Goal: Information Seeking & Learning: Learn about a topic

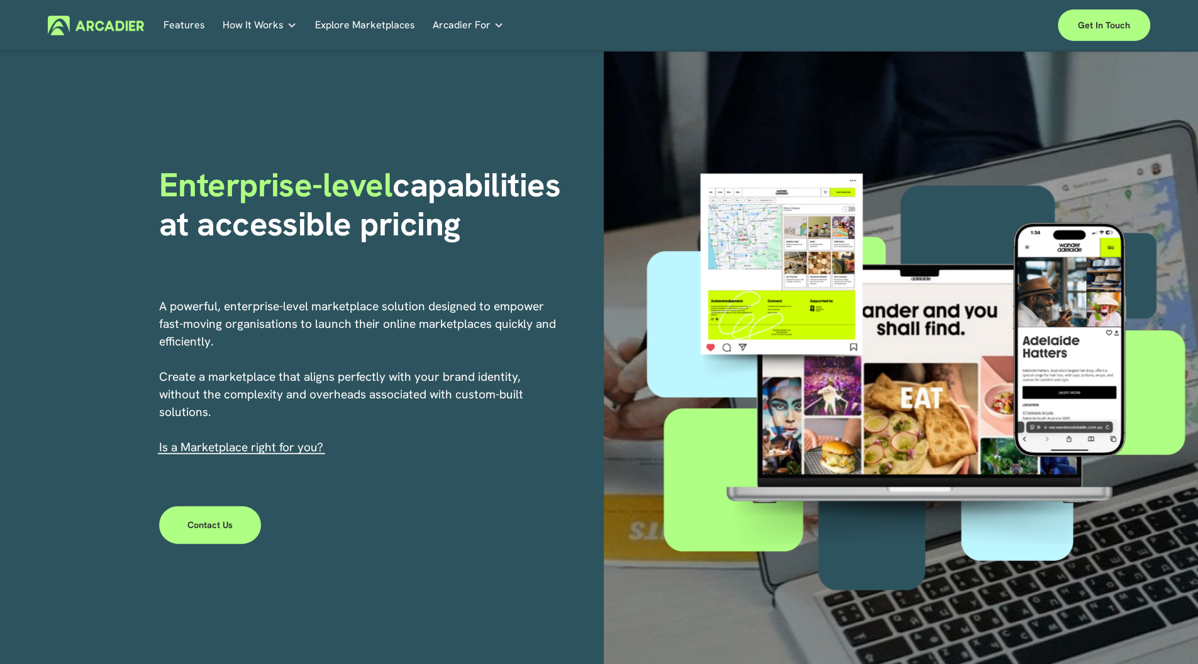
click at [0, 0] on p "Read about game-changing marketplace solutions." at bounding box center [0, 0] width 0 height 0
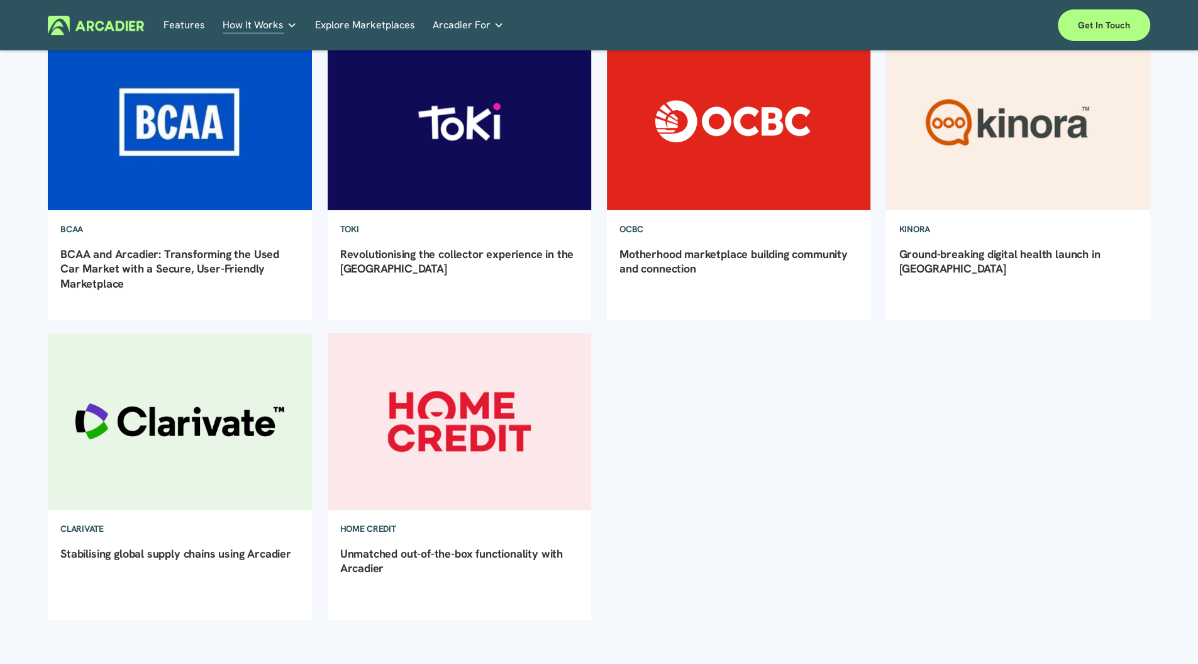
scroll to position [184, 0]
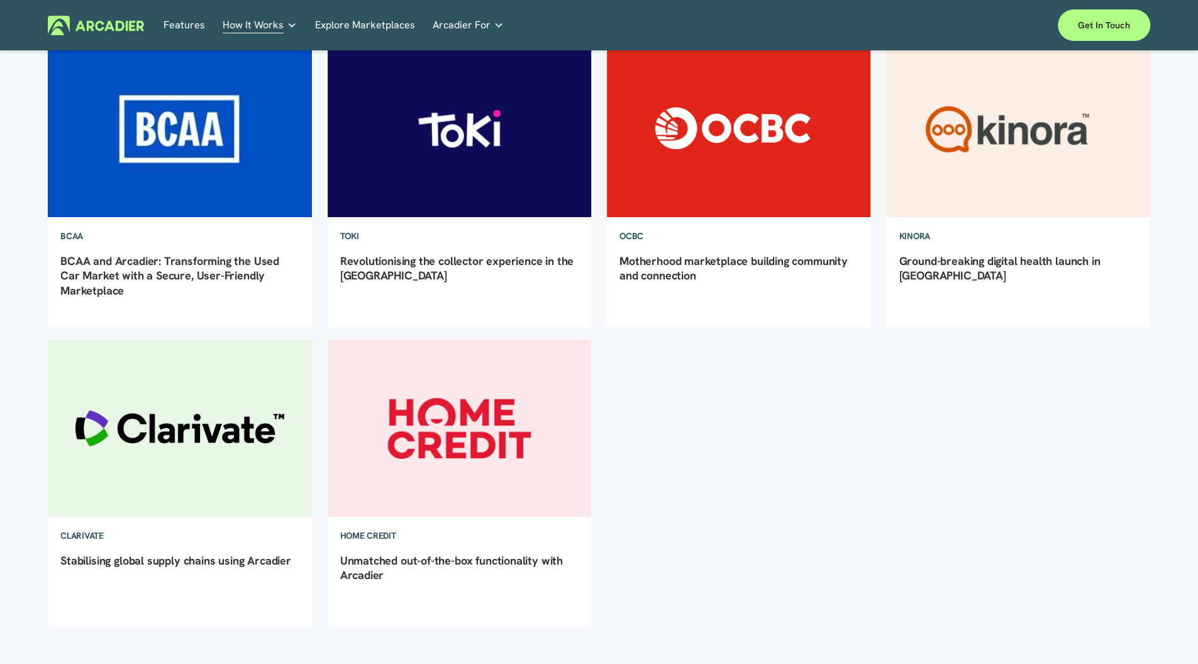
click at [0, 0] on link "Automotive Associations We power automotive association member services seamles…" at bounding box center [0, 0] width 0 height 0
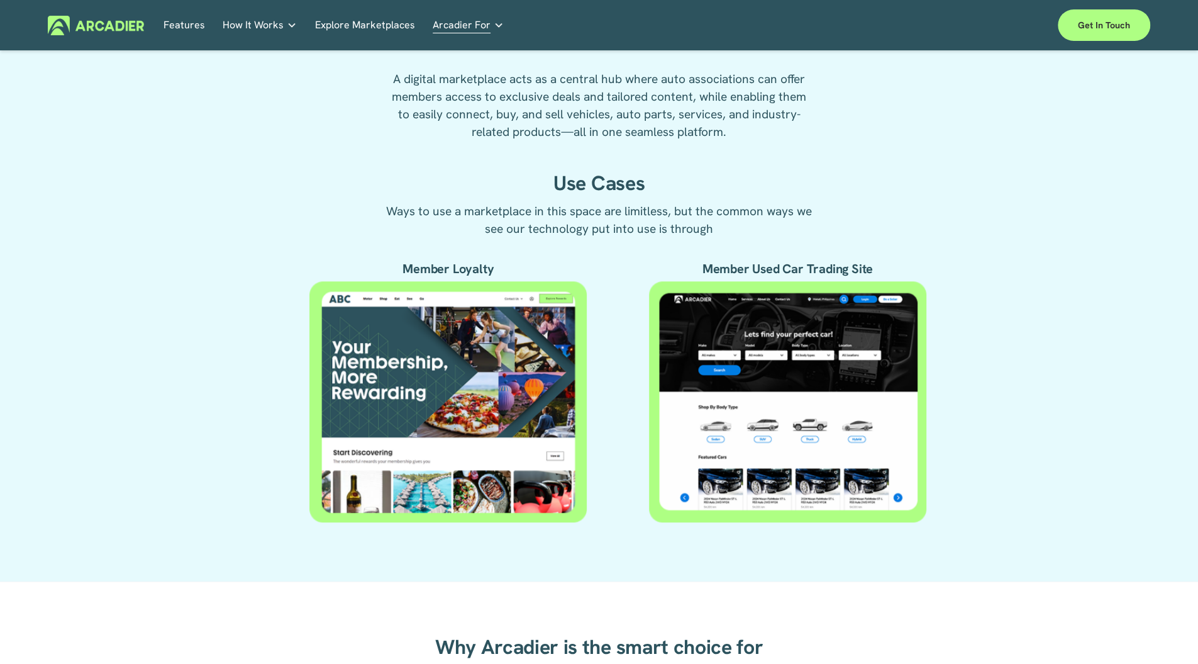
scroll to position [335, 0]
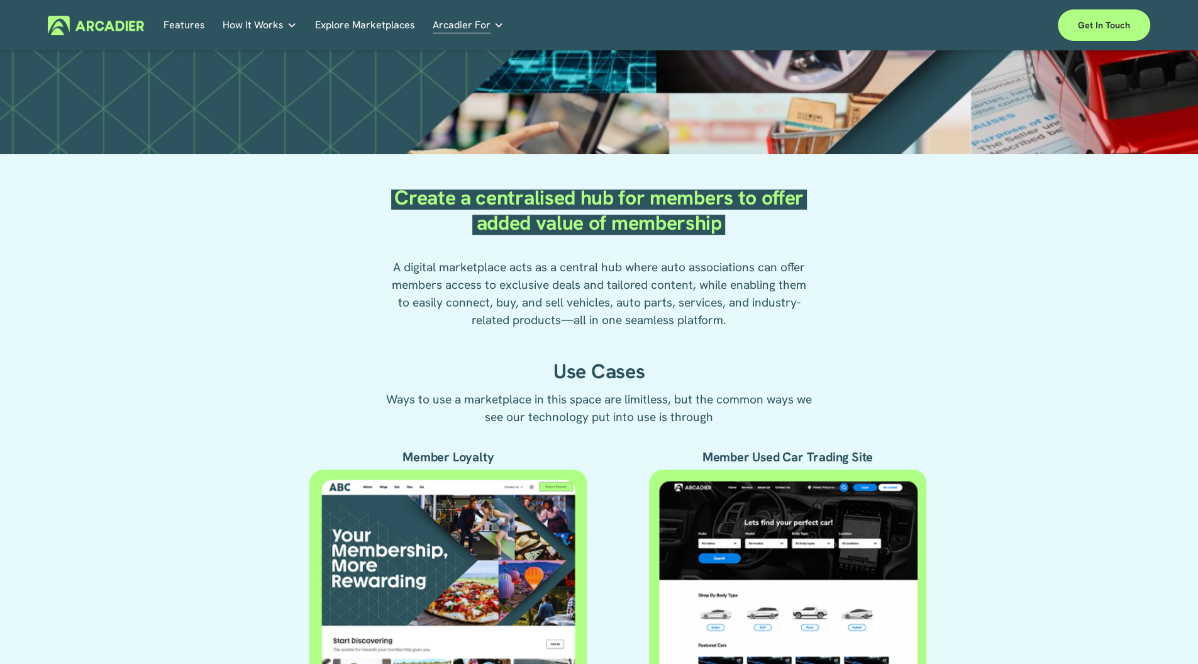
click at [191, 28] on link "Features" at bounding box center [185, 26] width 42 height 20
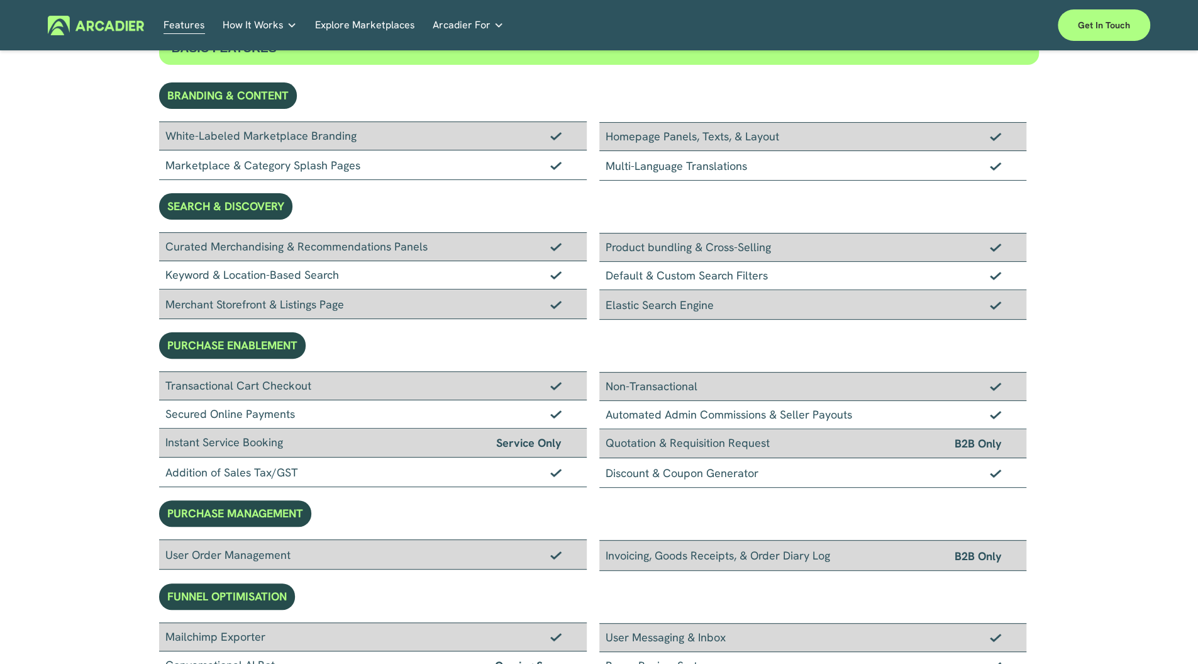
scroll to position [84, 0]
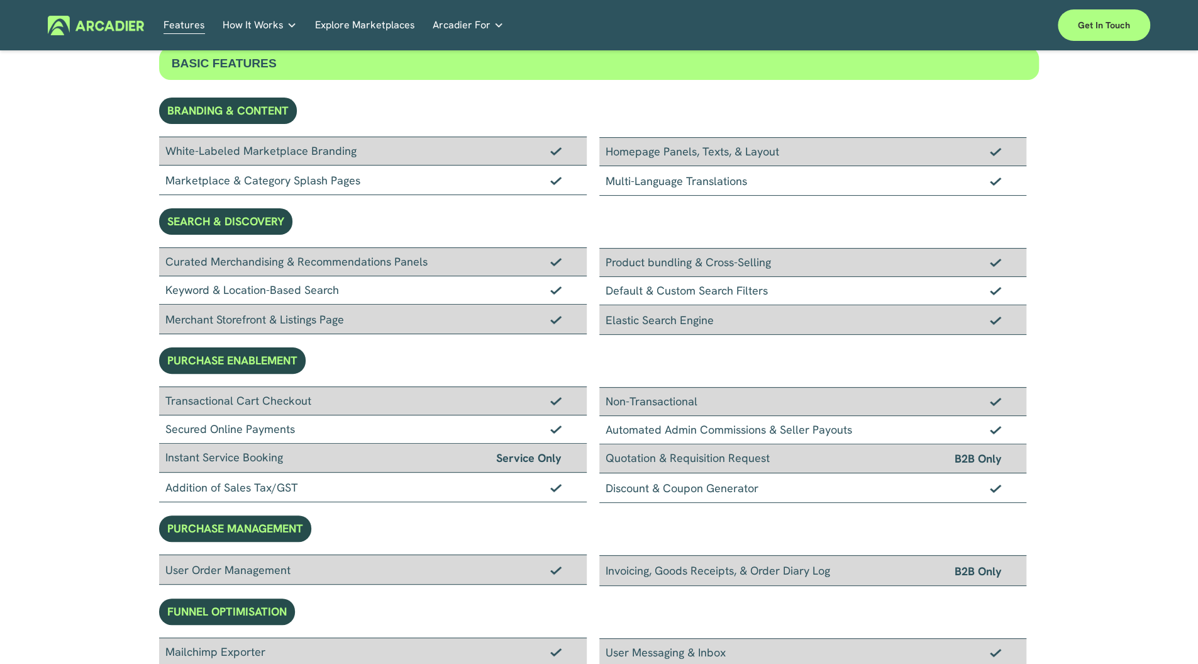
click at [0, 0] on p "Intuitive marketplaces tailored to your business needs." at bounding box center [0, 0] width 0 height 0
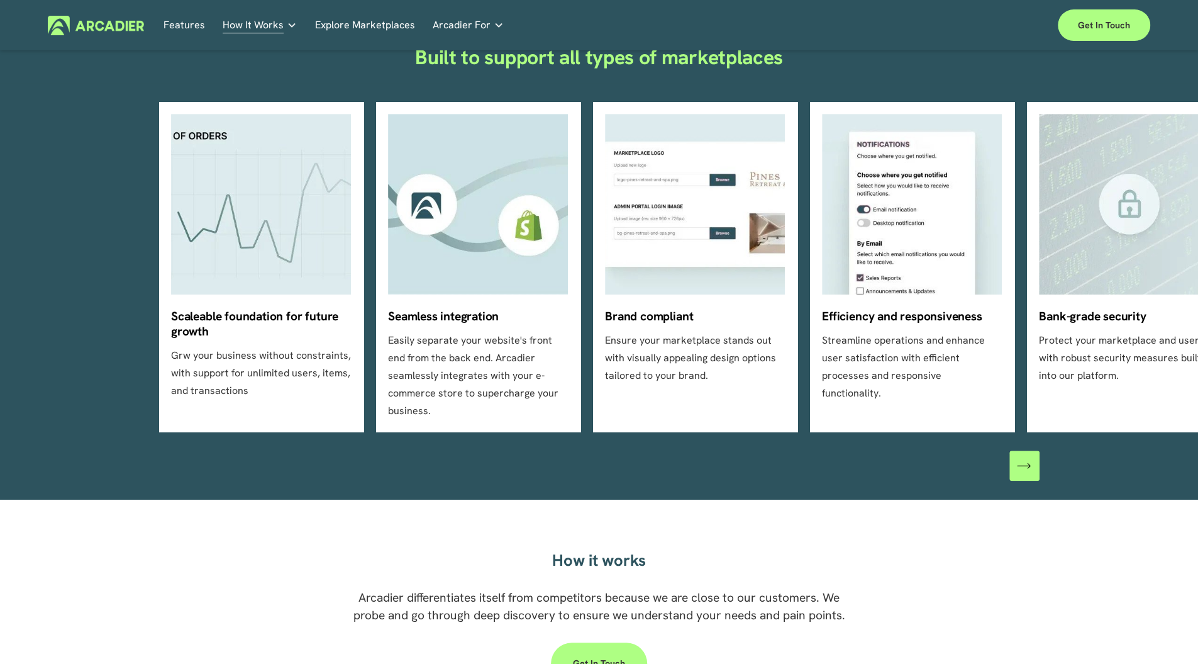
scroll to position [419, 0]
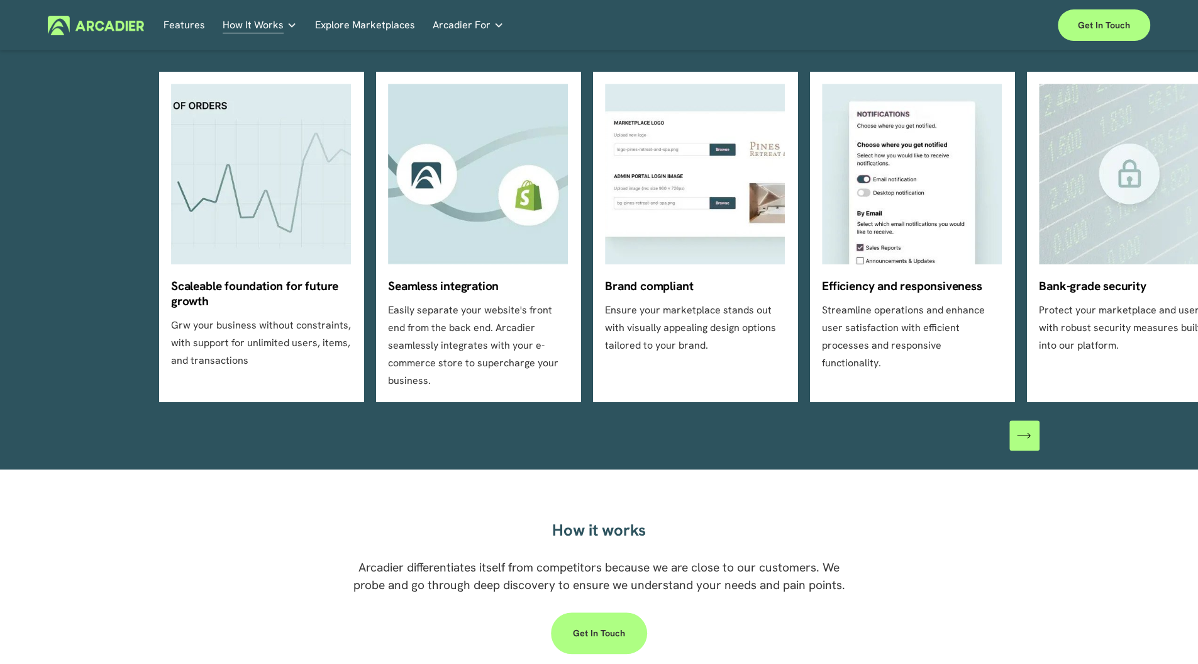
click at [1016, 425] on div "\a \a \a Next\a \a" at bounding box center [1025, 435] width 30 height 30
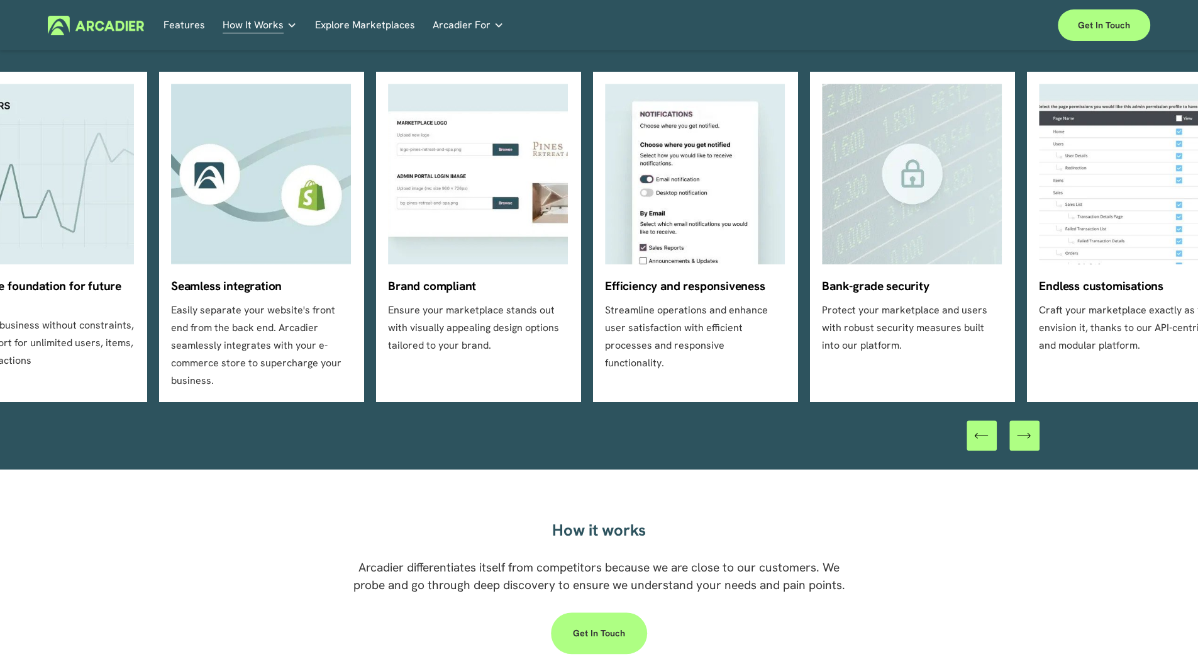
click at [1022, 428] on icon "\a \a \a Next\a \a" at bounding box center [1024, 435] width 14 height 14
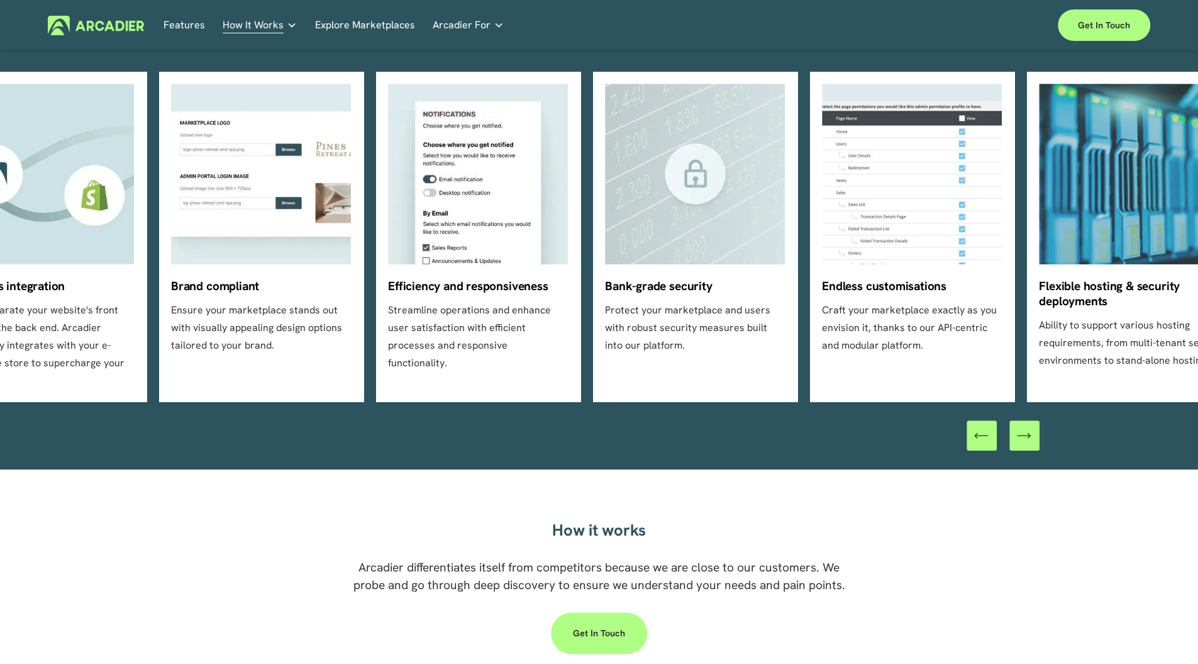
click at [1022, 428] on icon "\a \a \a Next\a \a" at bounding box center [1024, 435] width 14 height 14
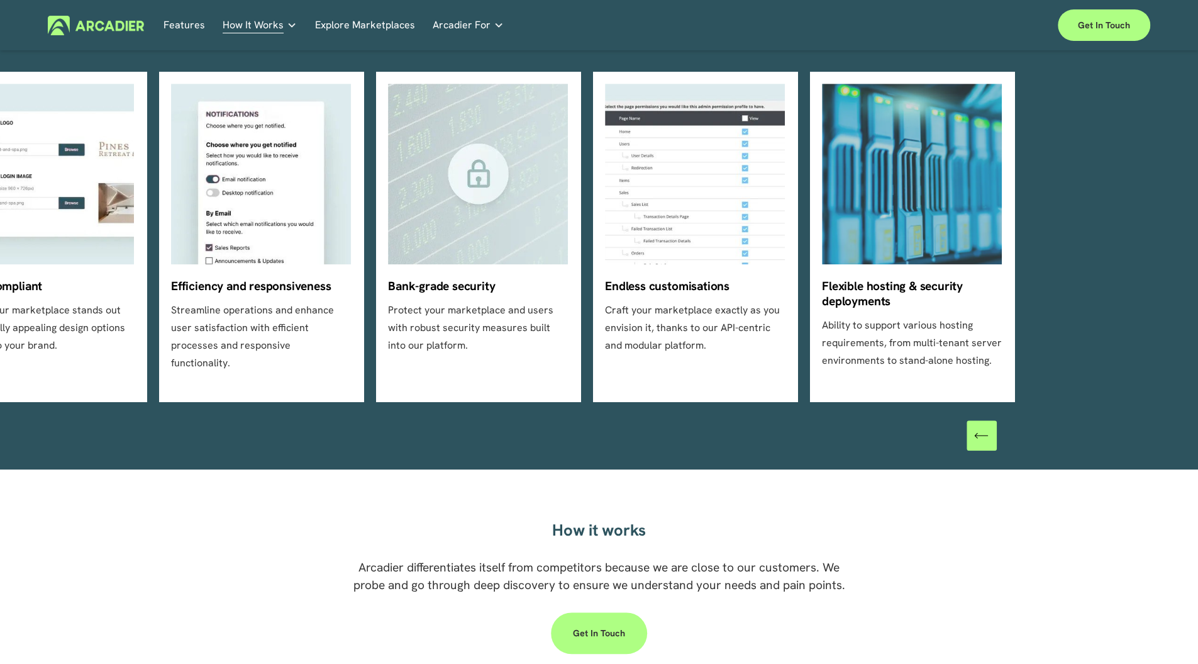
click at [1022, 420] on div at bounding box center [1003, 435] width 73 height 30
click at [979, 428] on icon "\a \a Previous\a \a \a" at bounding box center [981, 435] width 14 height 14
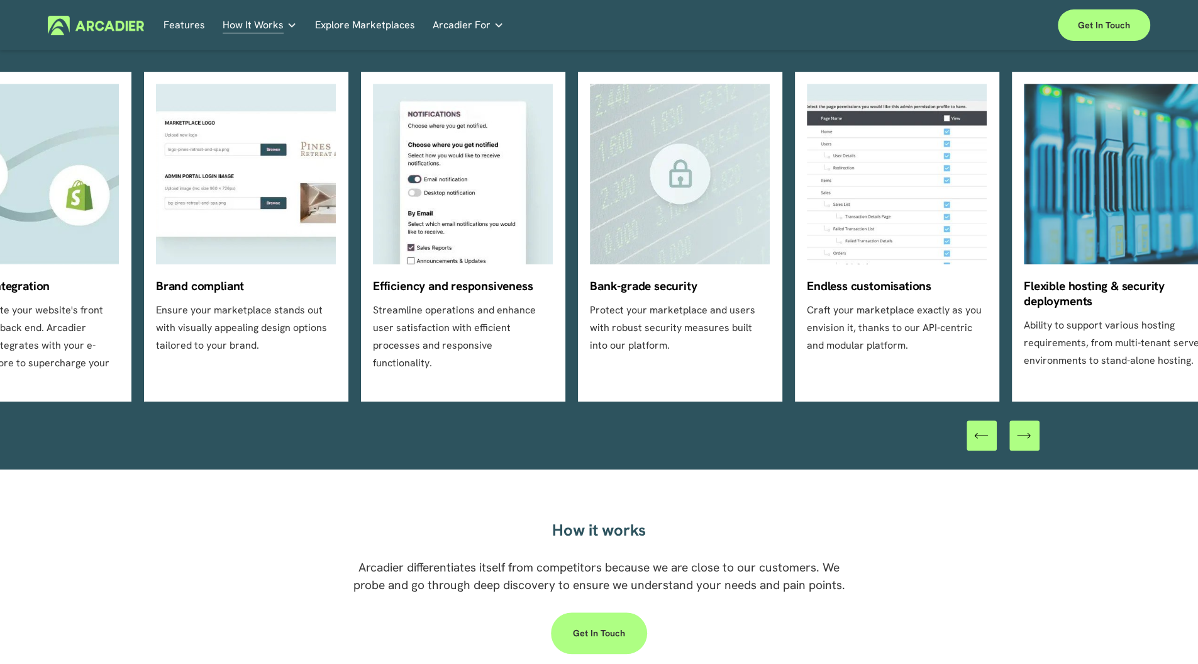
click at [979, 428] on icon "\a \a Previous\a \a \a" at bounding box center [981, 435] width 14 height 14
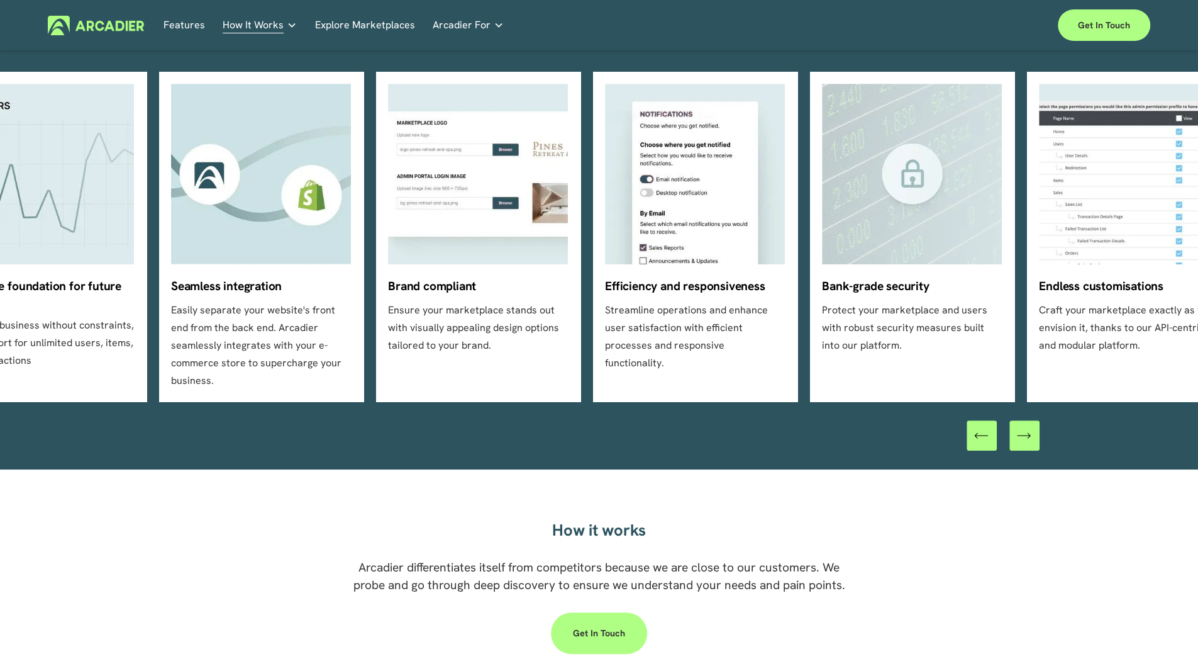
click at [979, 428] on icon "\a \a Previous\a \a \a" at bounding box center [981, 435] width 14 height 14
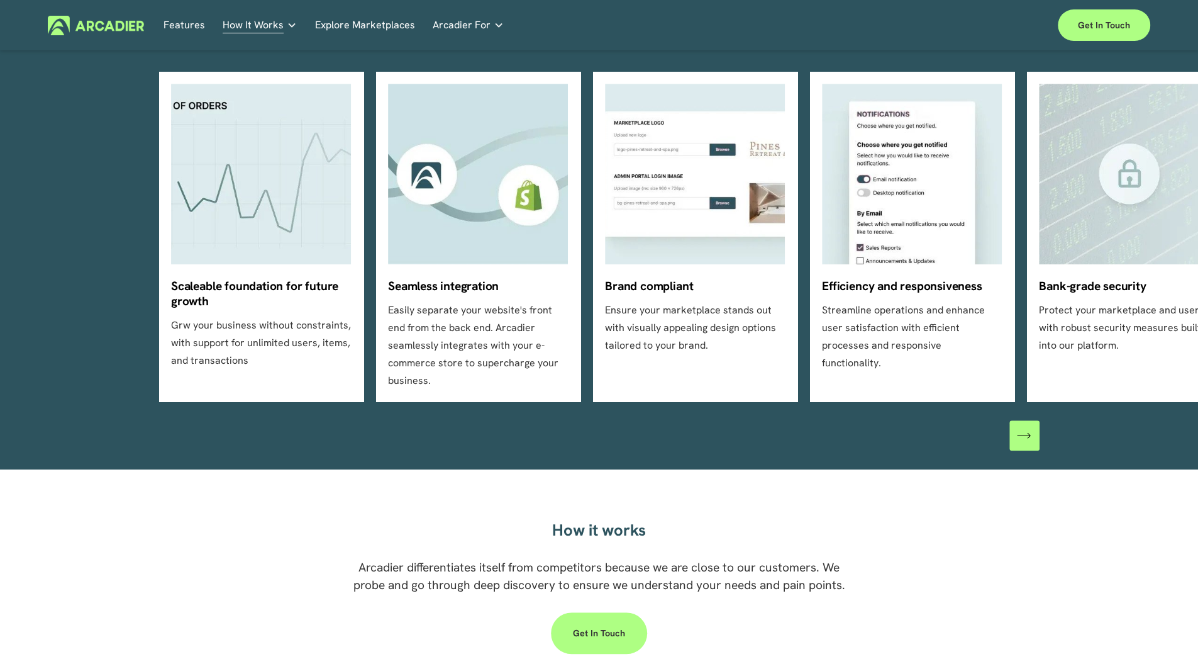
click at [979, 420] on div at bounding box center [1003, 435] width 73 height 30
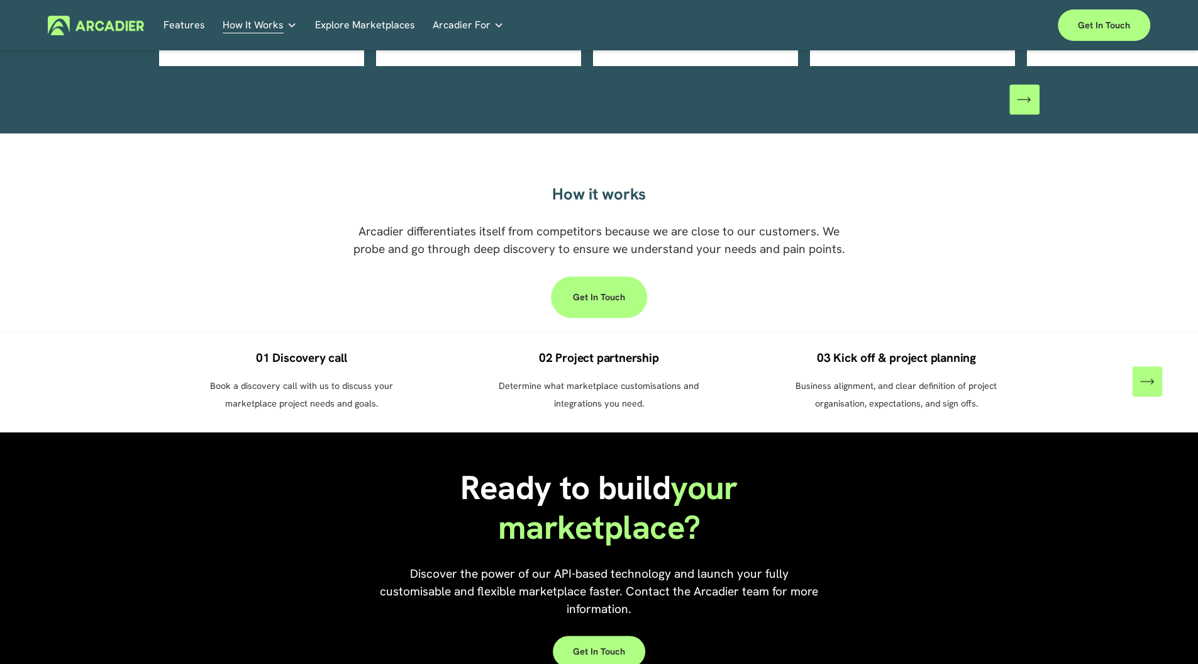
scroll to position [1053, 0]
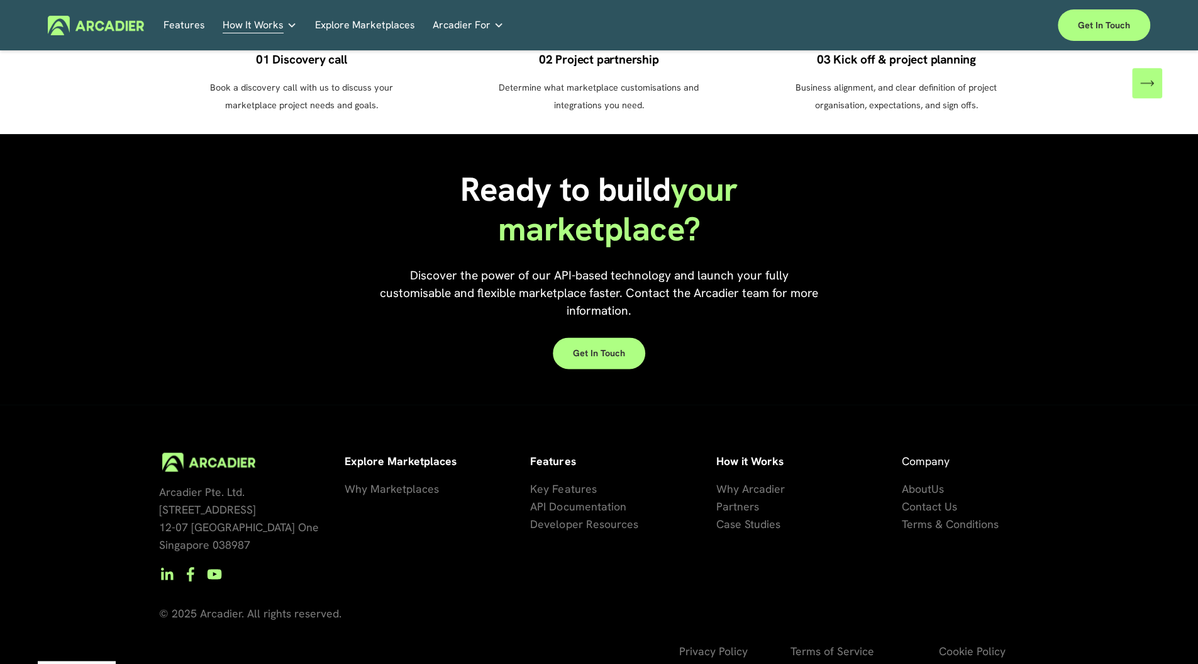
click at [571, 499] on span "API Documentation" at bounding box center [578, 506] width 96 height 14
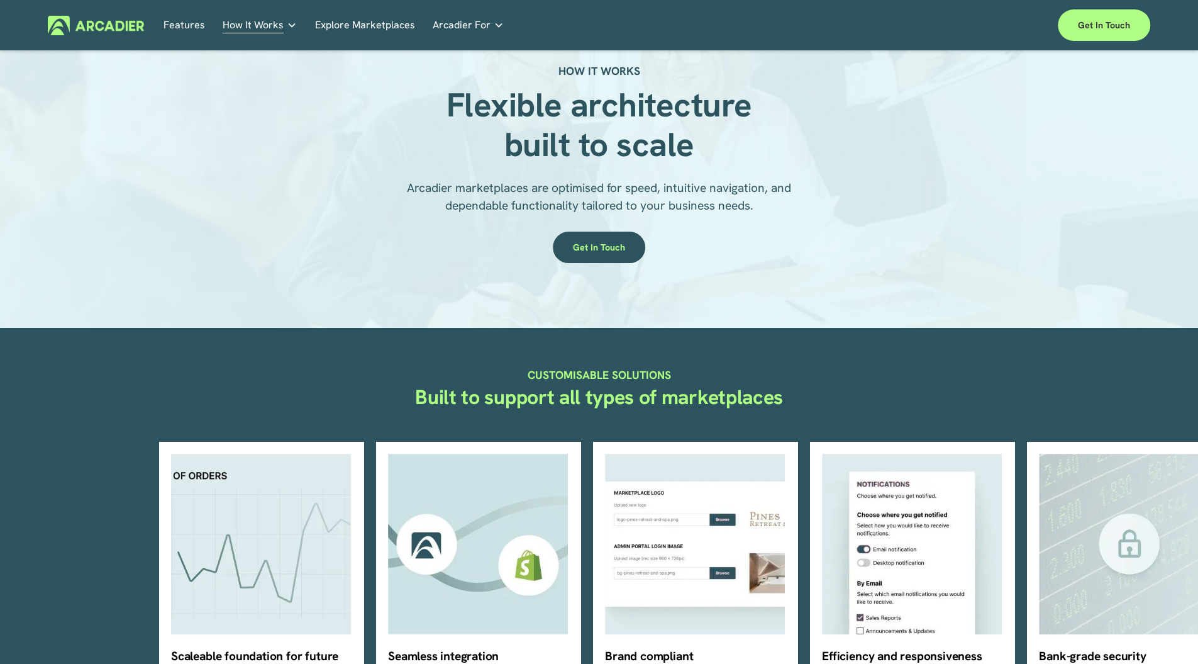
scroll to position [0, 0]
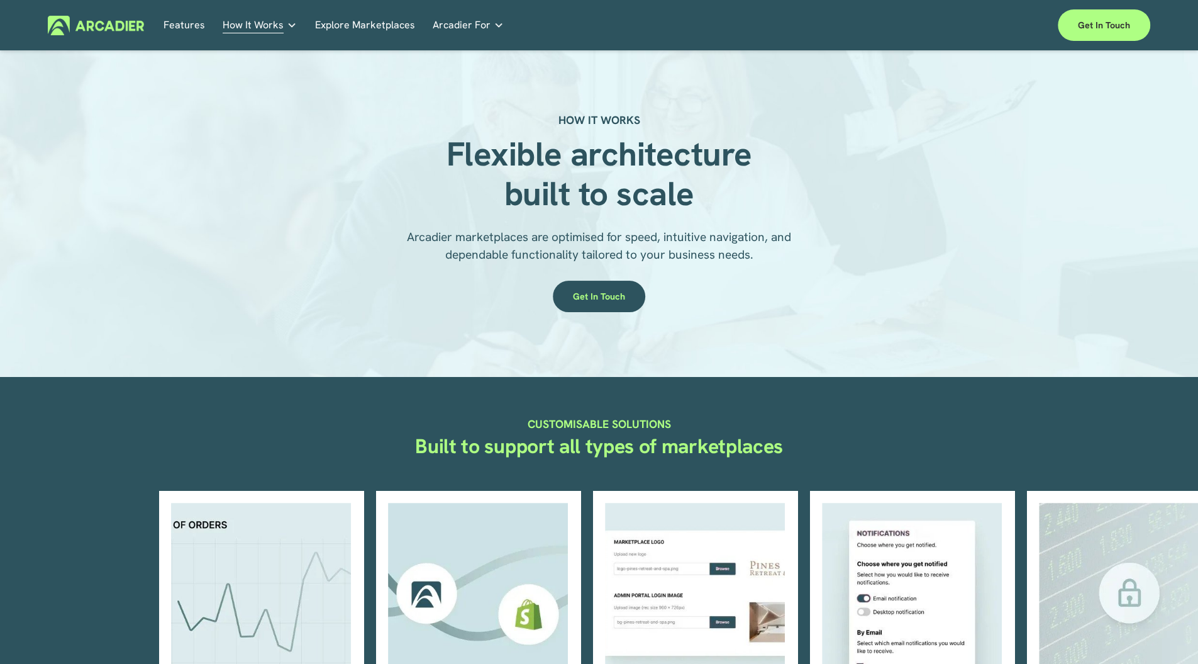
click at [189, 22] on link "Features" at bounding box center [185, 26] width 42 height 20
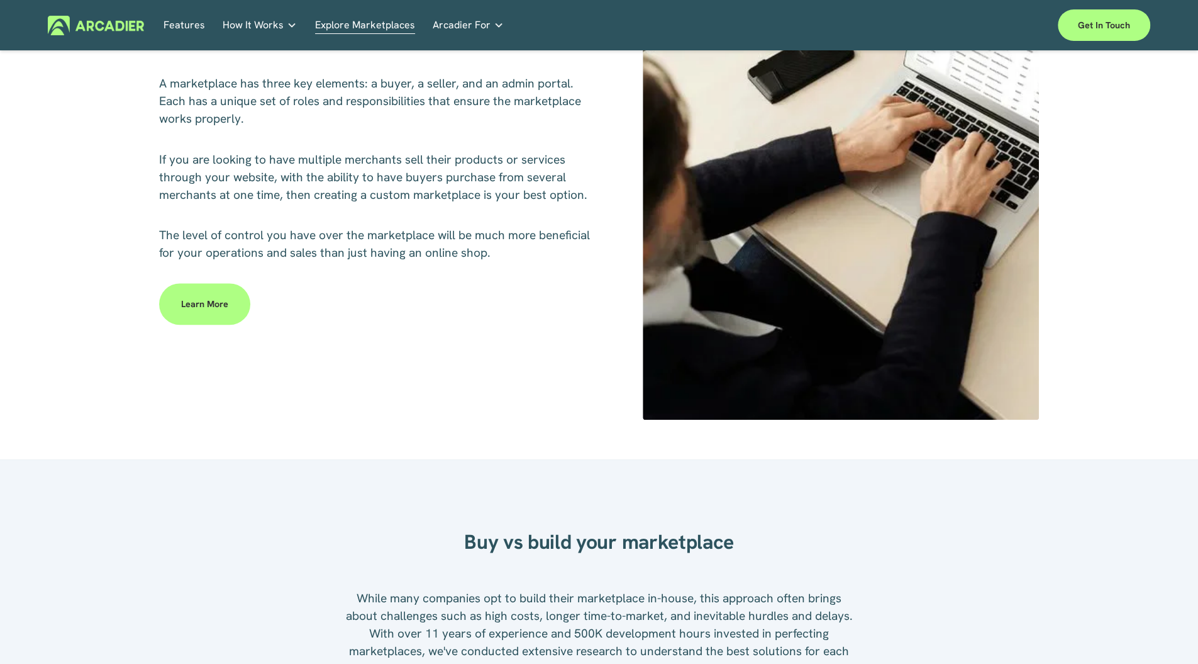
scroll to position [656, 0]
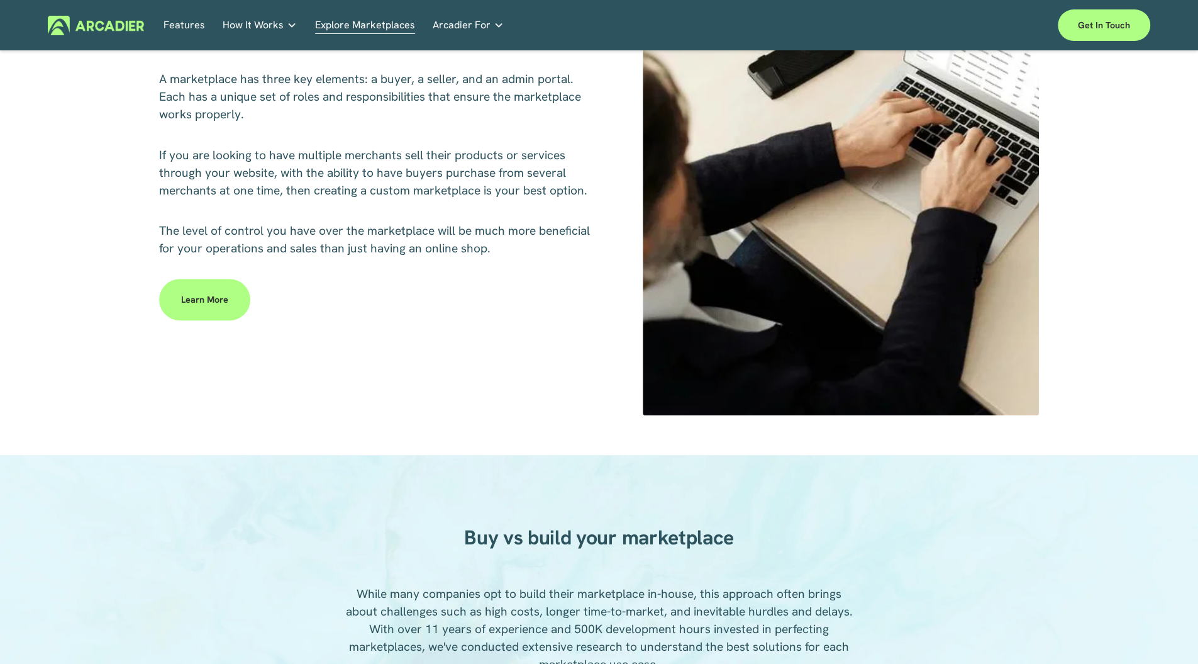
click at [279, 29] on span "How It Works" at bounding box center [253, 25] width 61 height 18
click at [0, 0] on h5 "Why Arcadier" at bounding box center [0, 0] width 0 height 0
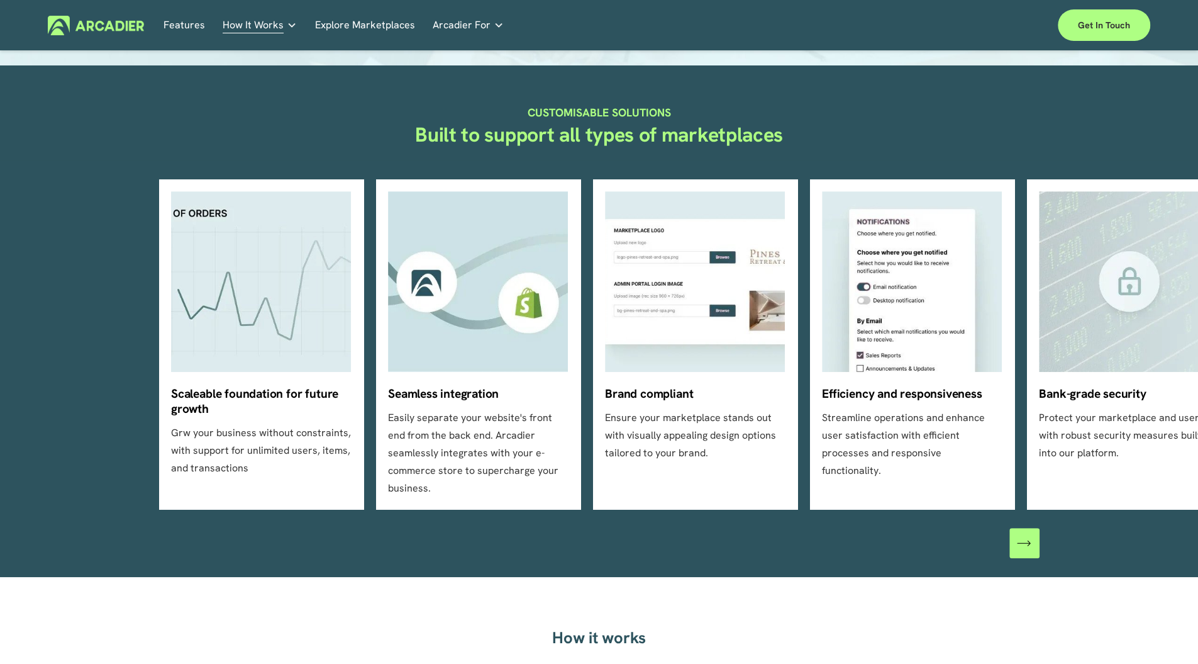
scroll to position [312, 0]
click at [1027, 535] on icon "\a \a \a Next\a \a" at bounding box center [1024, 542] width 14 height 14
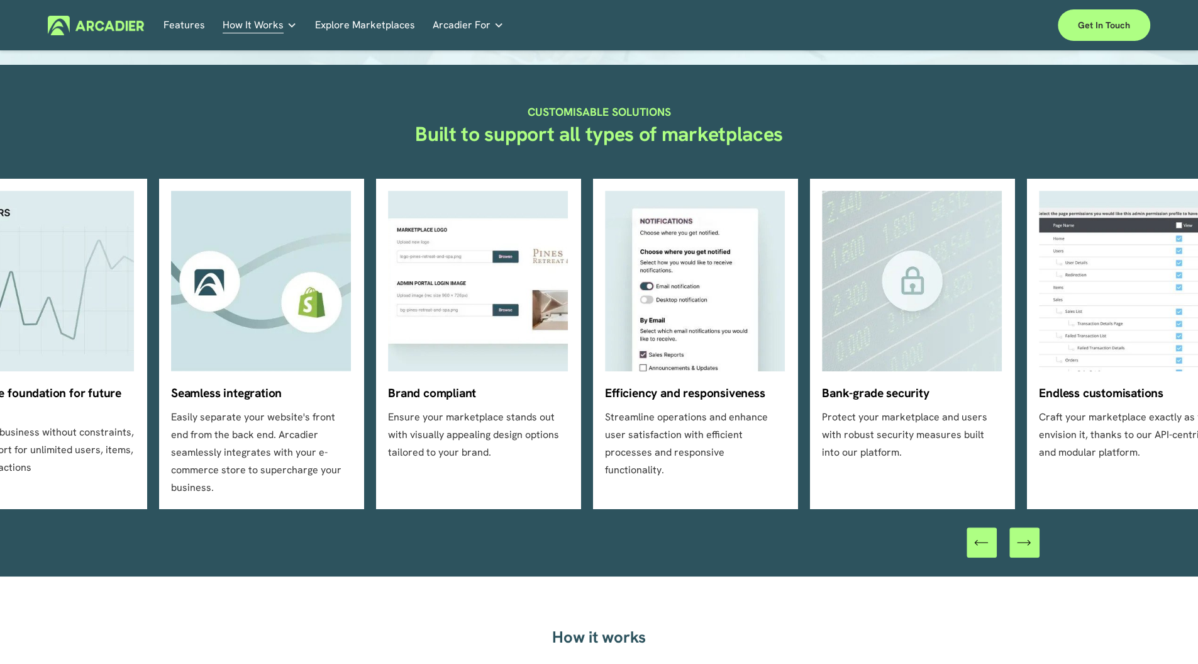
click at [1027, 535] on icon "\a \a \a Next\a \a" at bounding box center [1024, 542] width 14 height 14
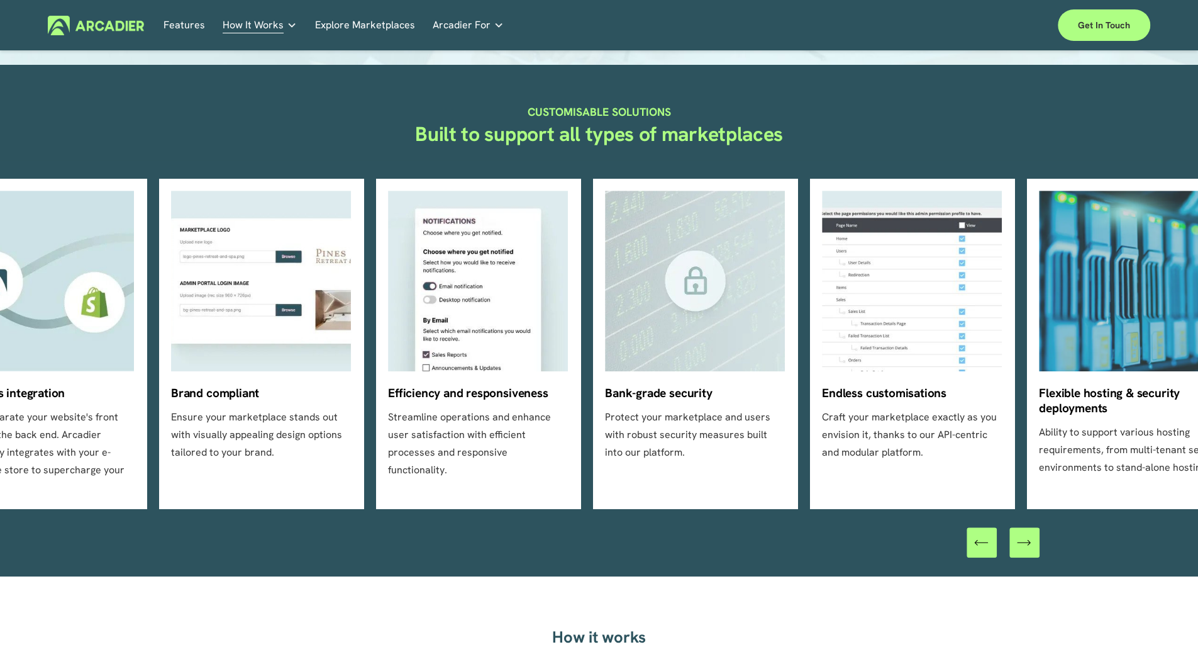
click at [1027, 535] on icon "\a \a \a Next\a \a" at bounding box center [1024, 542] width 14 height 14
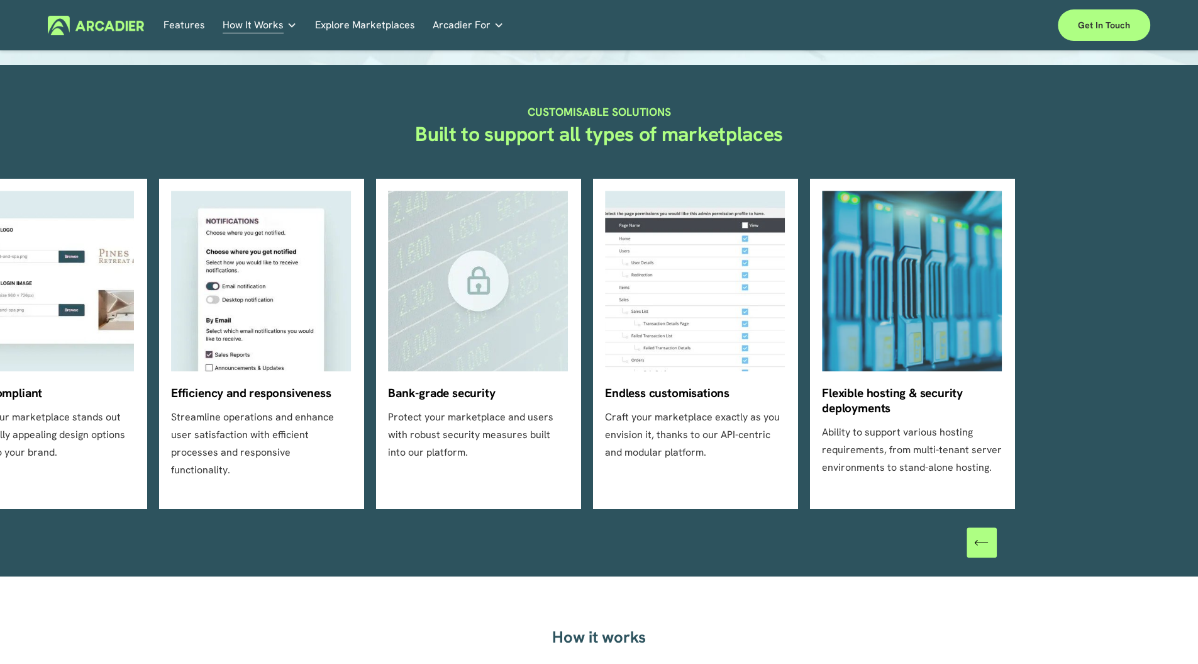
click at [349, 31] on link "Explore Marketplaces" at bounding box center [365, 26] width 100 height 20
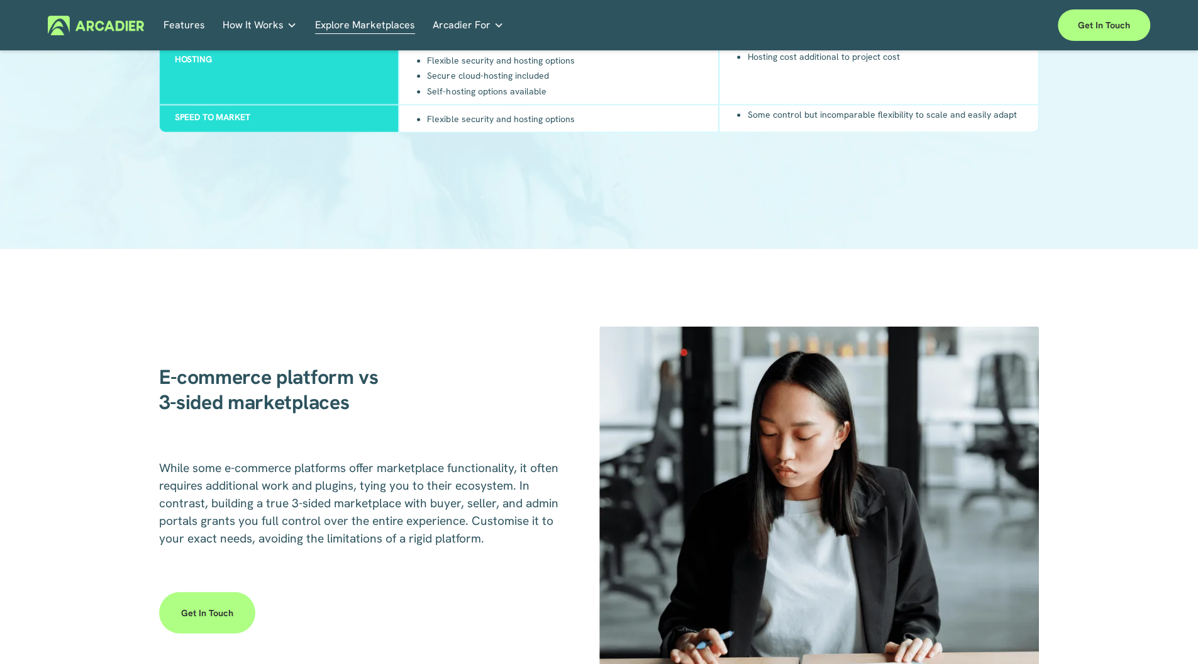
scroll to position [1515, 0]
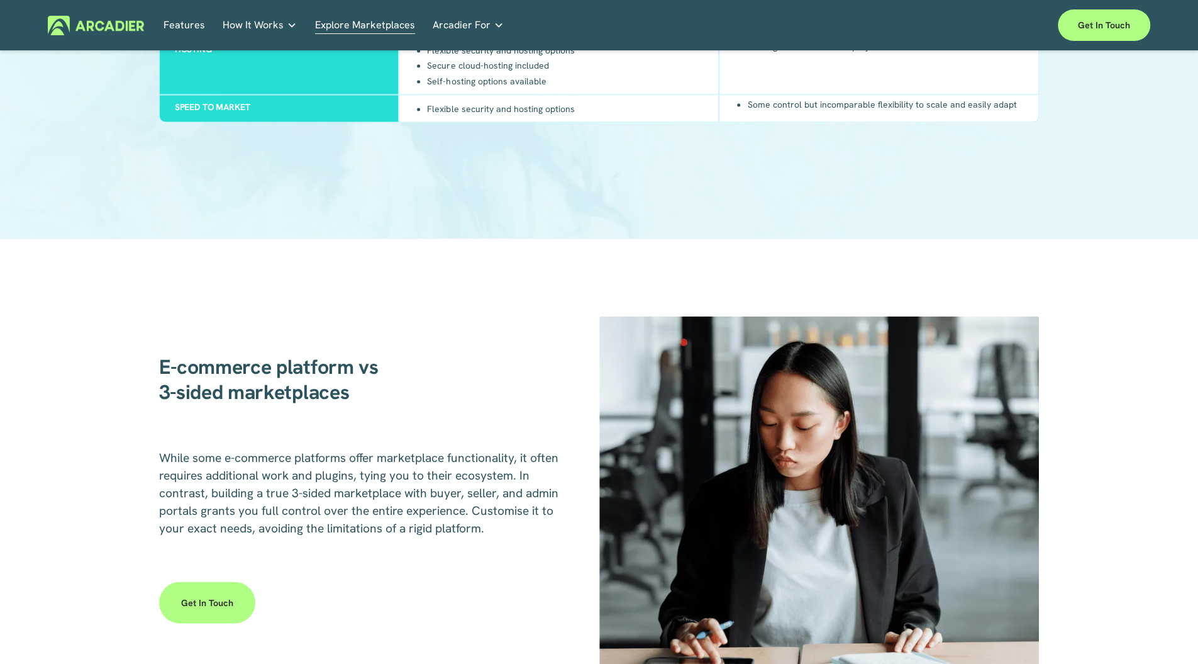
click at [468, 25] on span "Arcadier For" at bounding box center [462, 25] width 58 height 18
click at [0, 0] on link "Automotive Associations We power automotive association member services seamles…" at bounding box center [0, 0] width 0 height 0
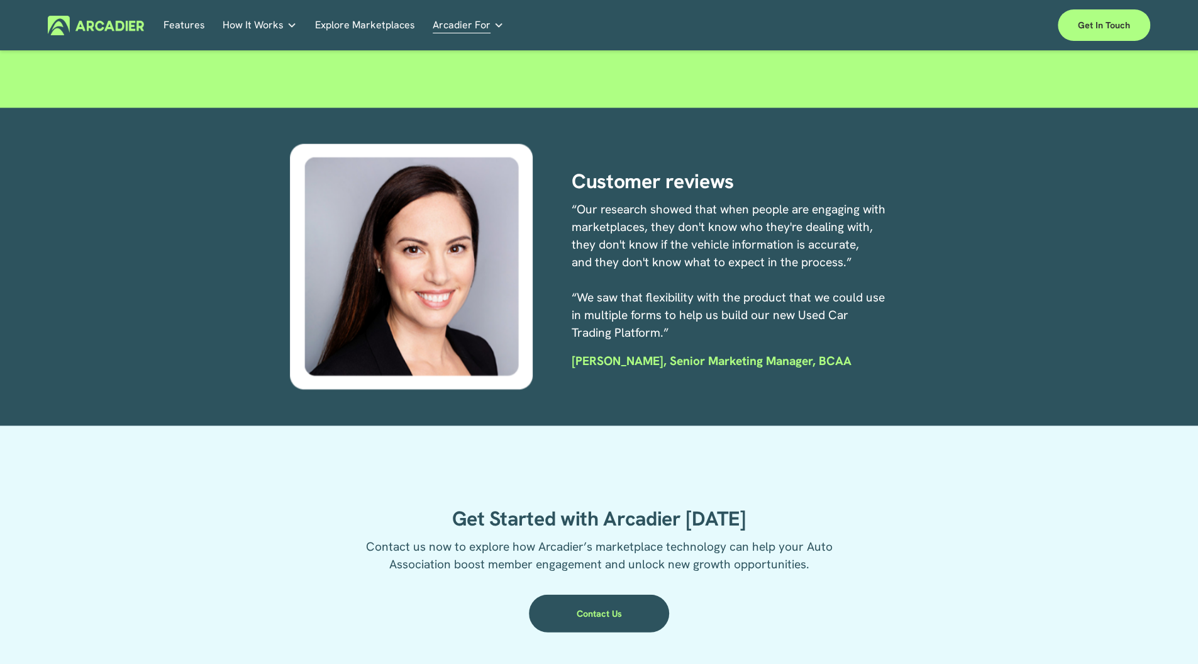
scroll to position [2296, 0]
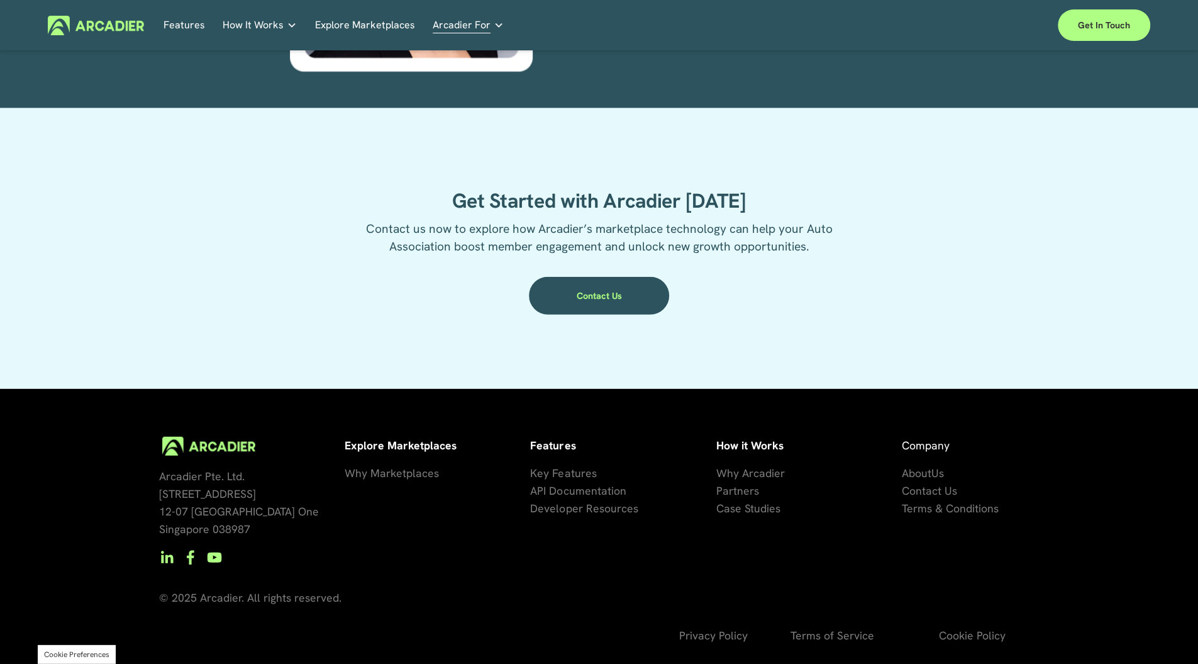
click at [247, 23] on span "How It Works" at bounding box center [253, 25] width 61 height 18
click at [0, 0] on p "Building the world’s most powerful enterprise digital marketplace." at bounding box center [0, 0] width 0 height 0
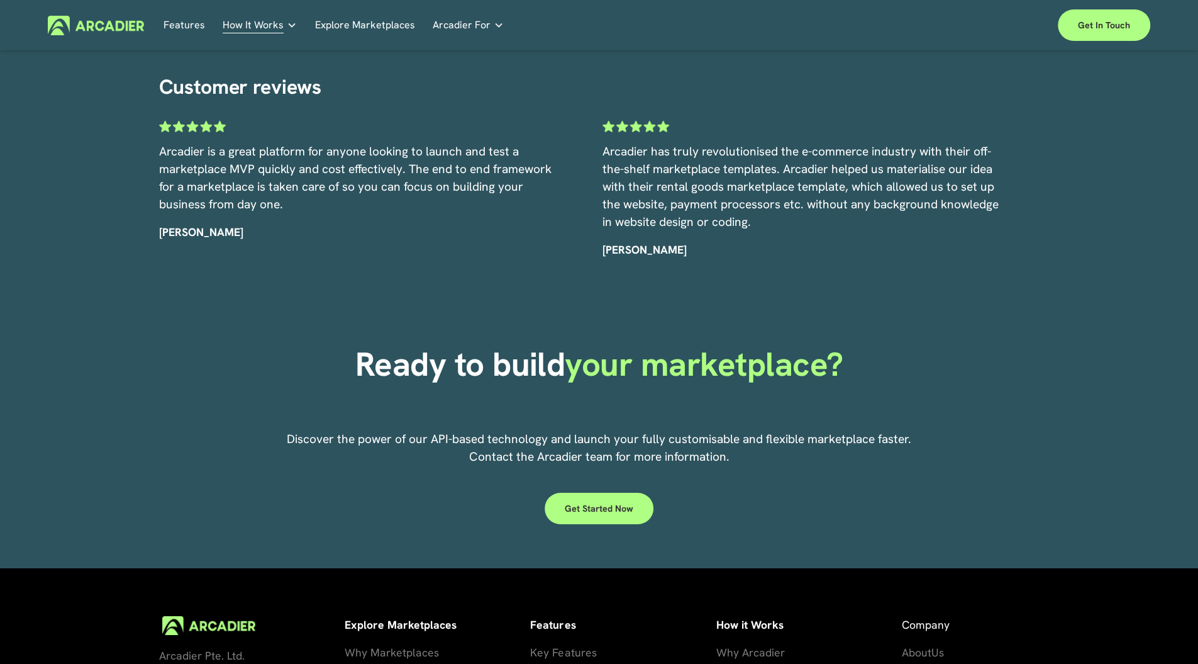
scroll to position [3035, 0]
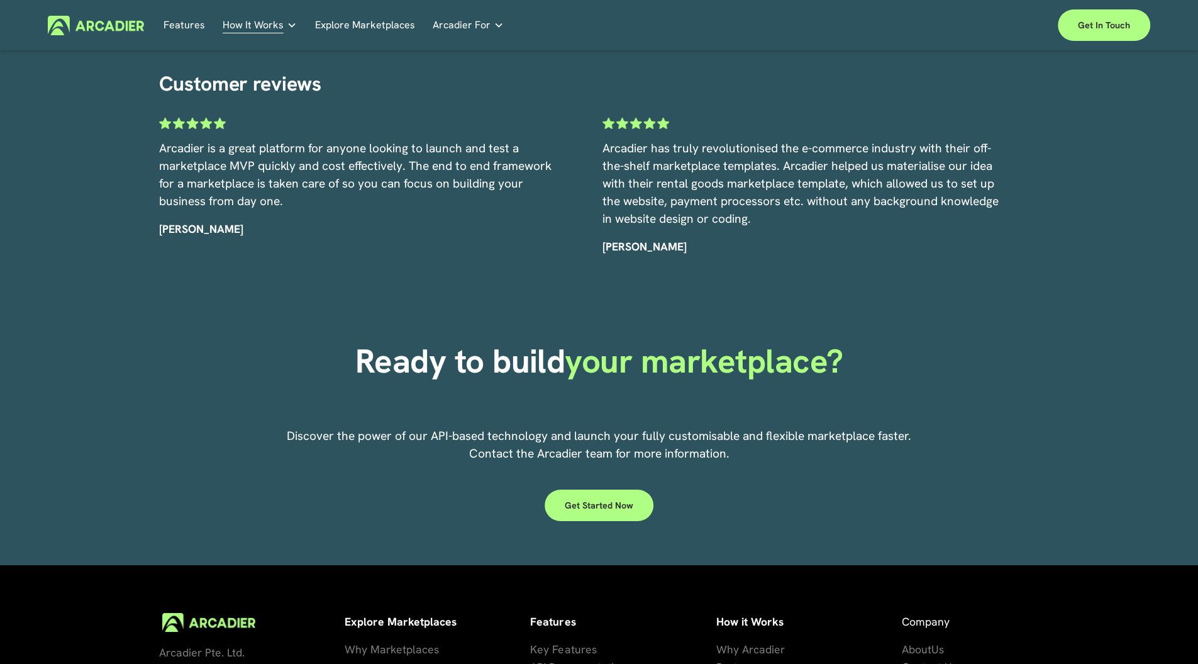
click at [0, 0] on p "Intuitive marketplaces tailored to your business needs." at bounding box center [0, 0] width 0 height 0
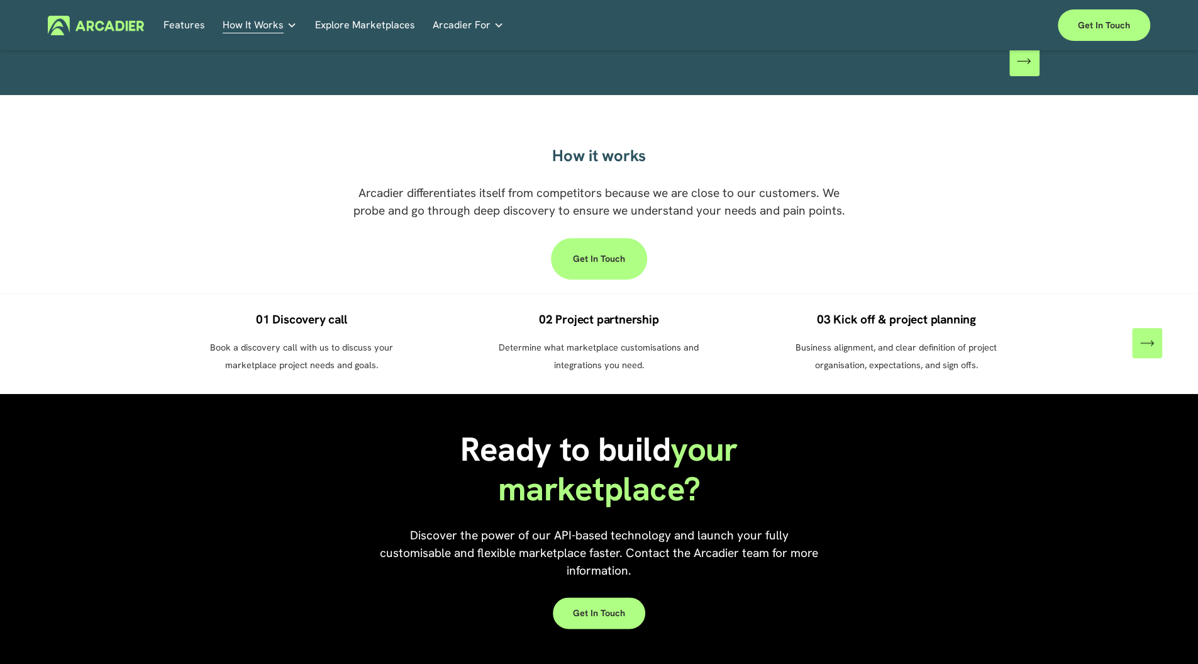
scroll to position [793, 0]
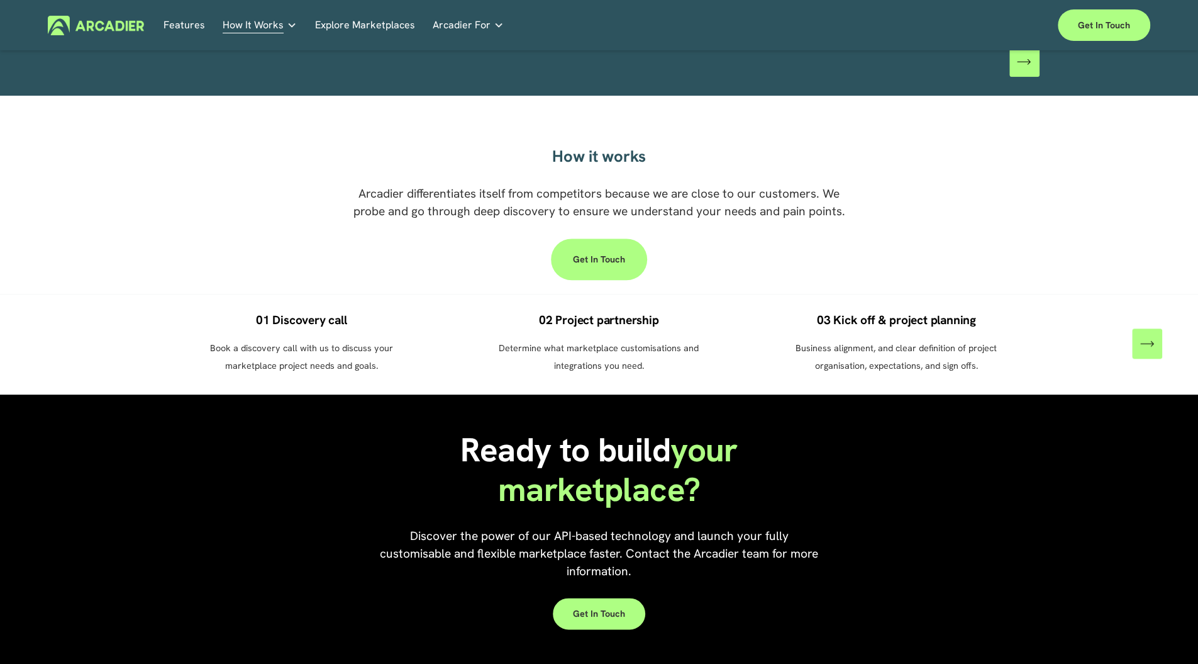
click at [0, 0] on p "Read about game-changing marketplace solutions." at bounding box center [0, 0] width 0 height 0
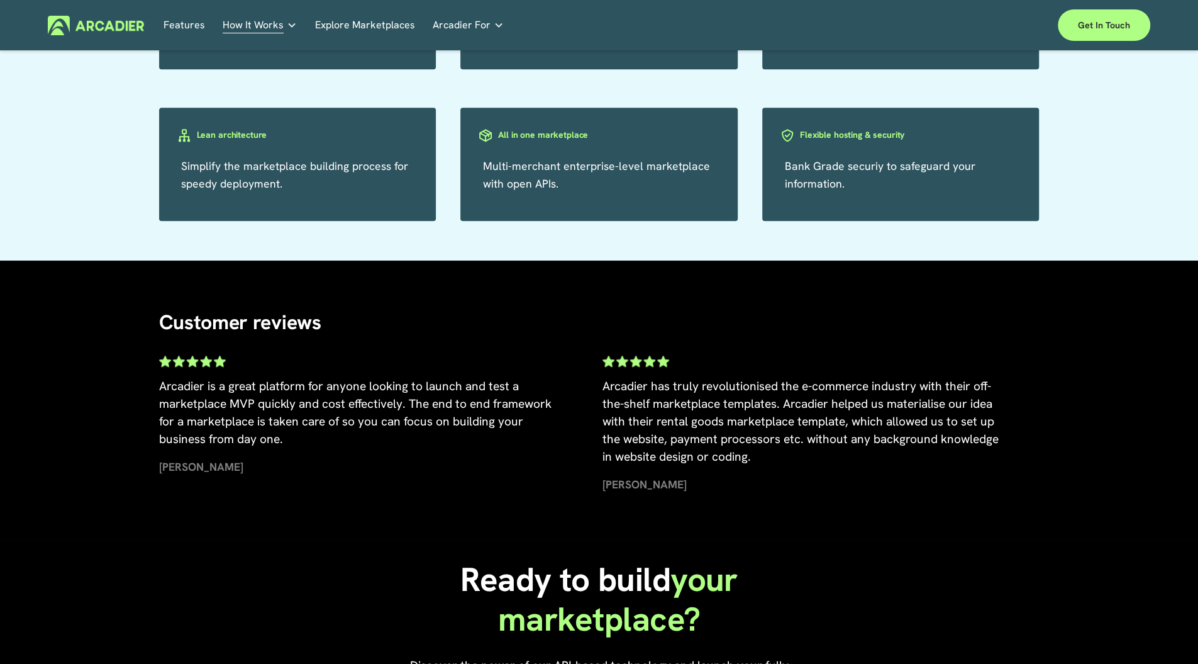
scroll to position [980, 0]
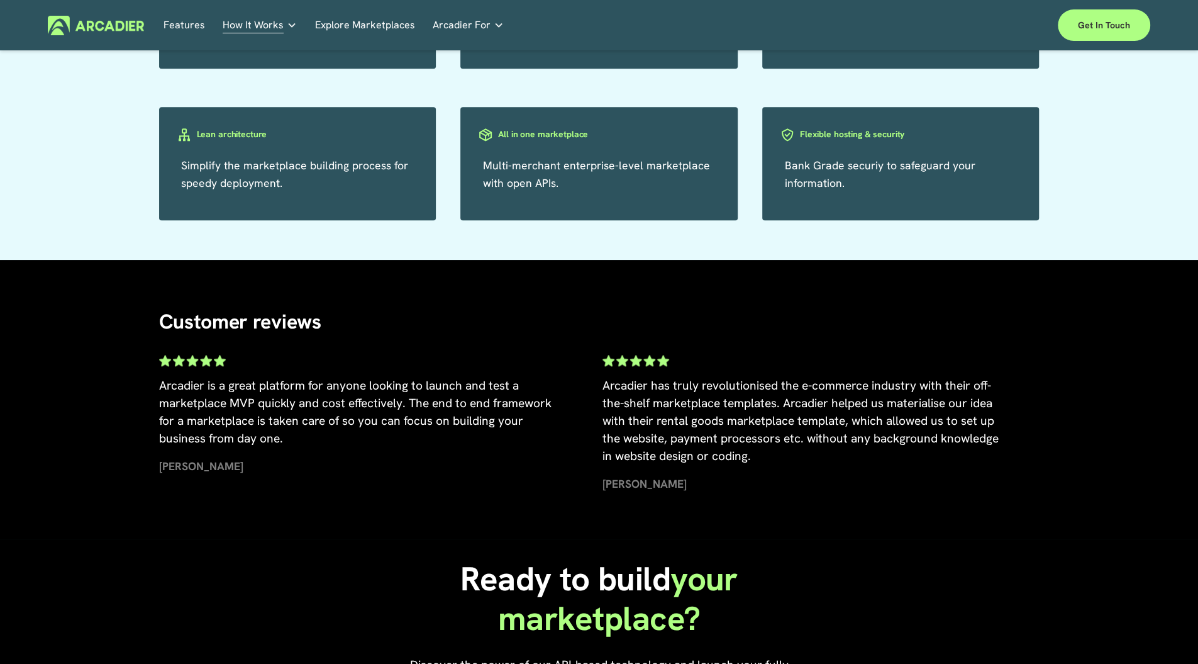
click at [0, 0] on p "Building the world’s most powerful enterprise digital marketplace." at bounding box center [0, 0] width 0 height 0
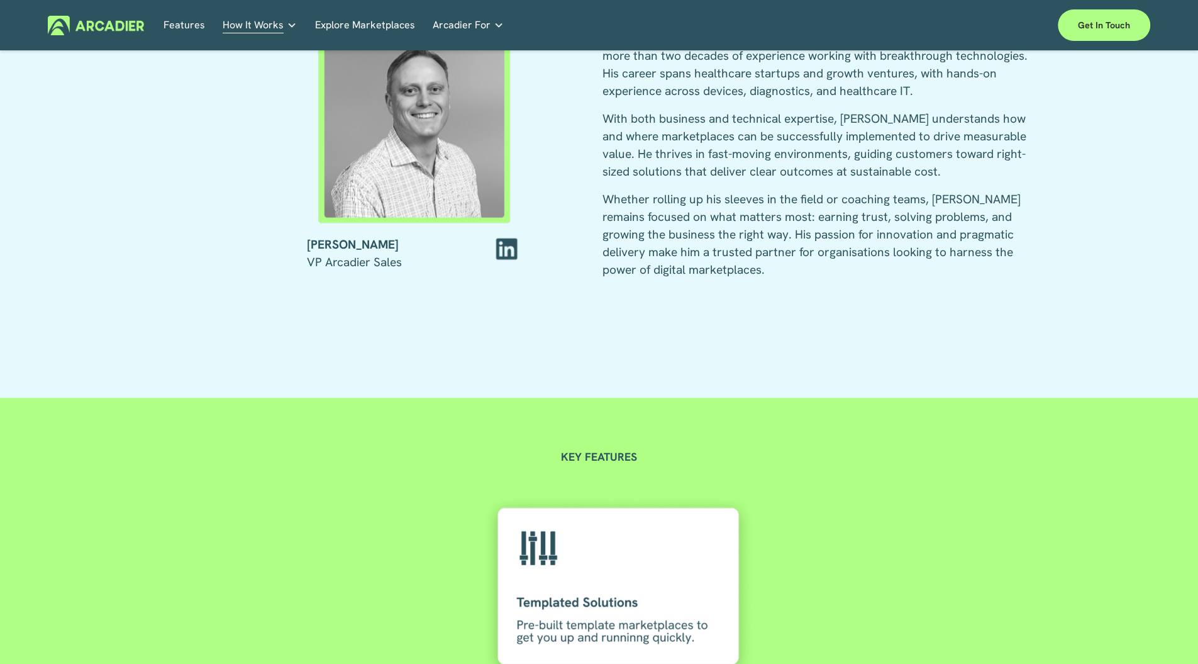
scroll to position [2145, 0]
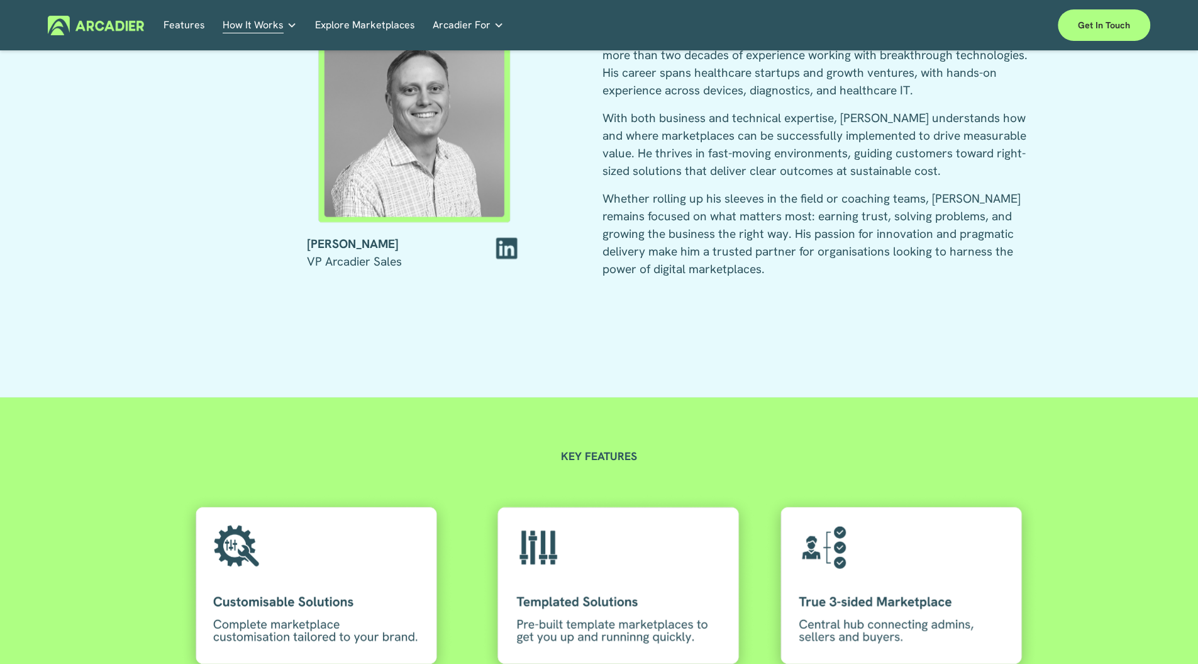
click at [196, 34] on link "Features" at bounding box center [185, 26] width 42 height 20
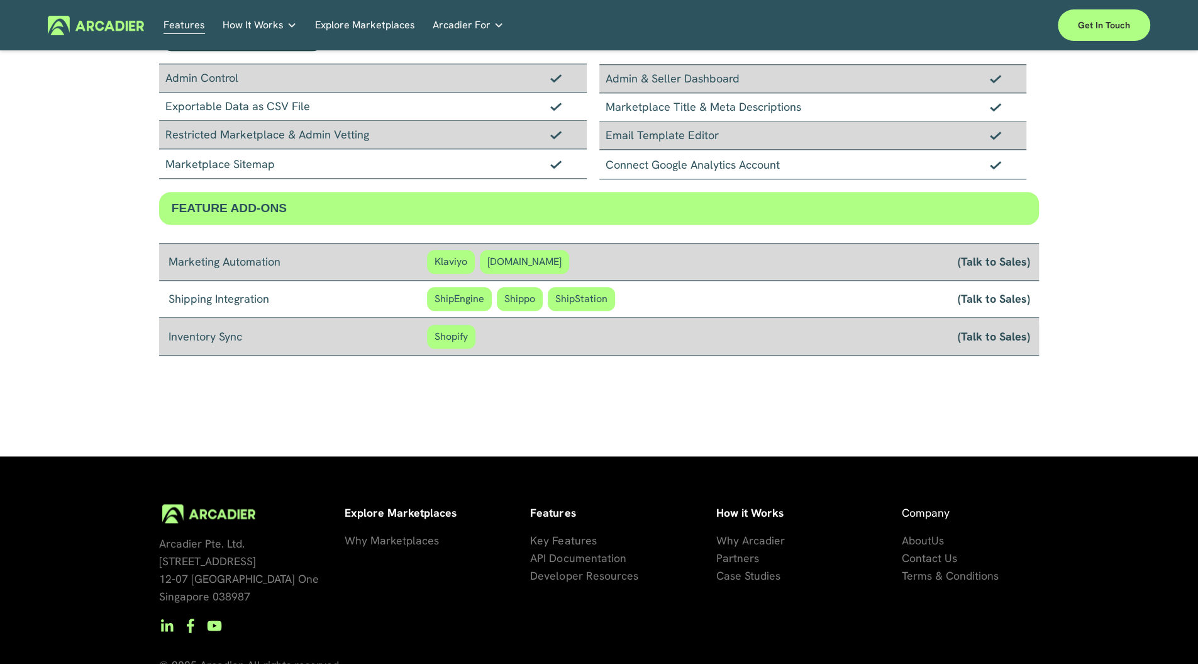
click at [0, 0] on p "Intuitive marketplaces tailored to your business needs." at bounding box center [0, 0] width 0 height 0
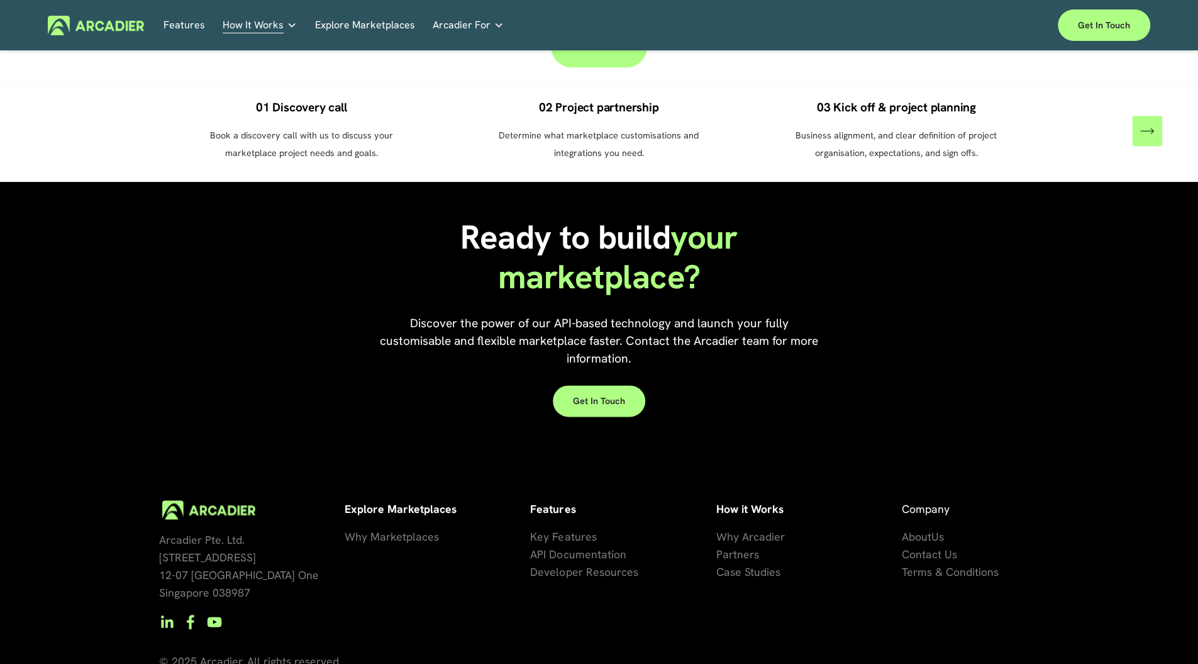
scroll to position [1005, 0]
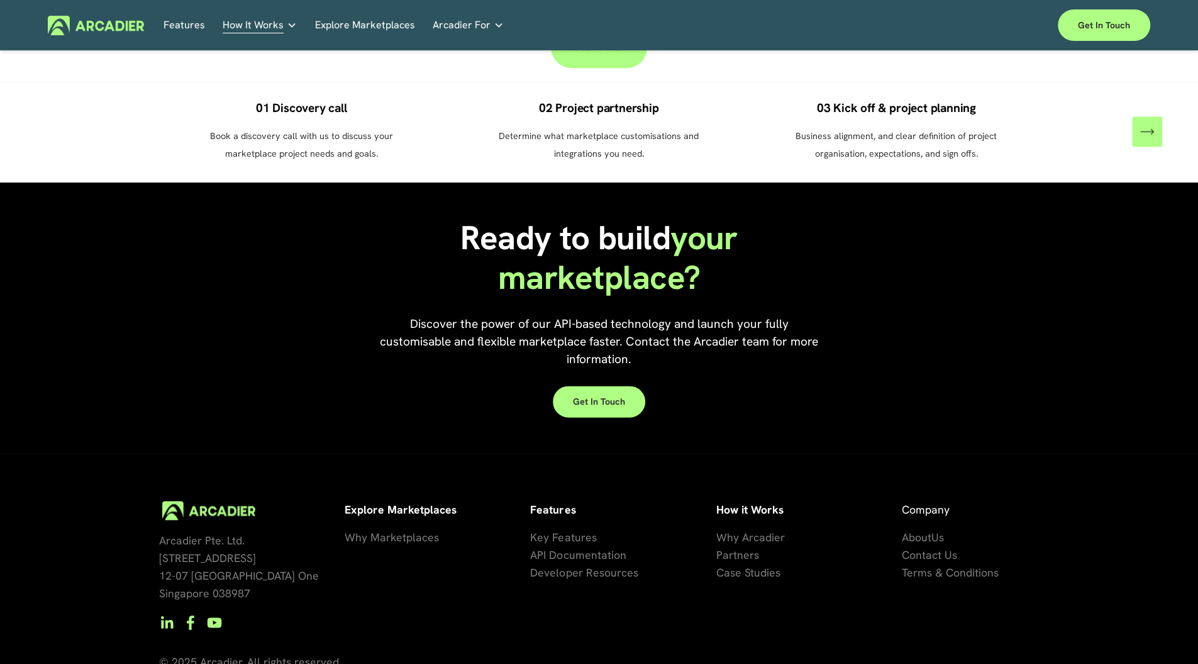
click at [0, 0] on link "Economic Development Designed to support your visitor economy agenda and invest…" at bounding box center [0, 0] width 0 height 0
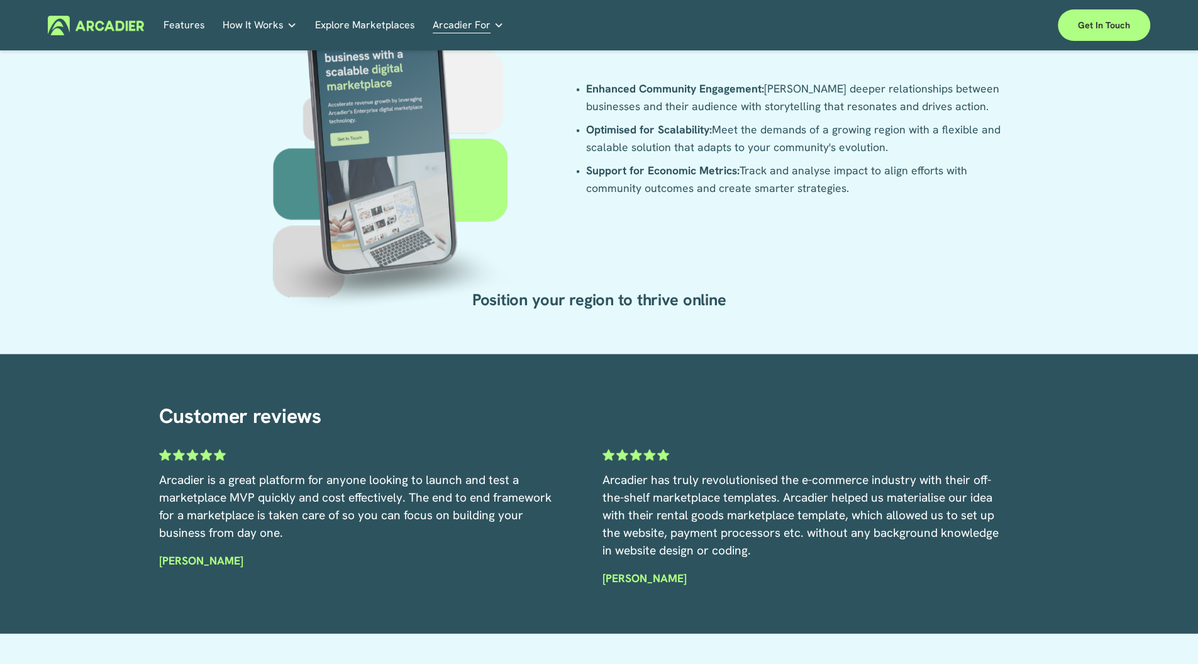
scroll to position [2850, 0]
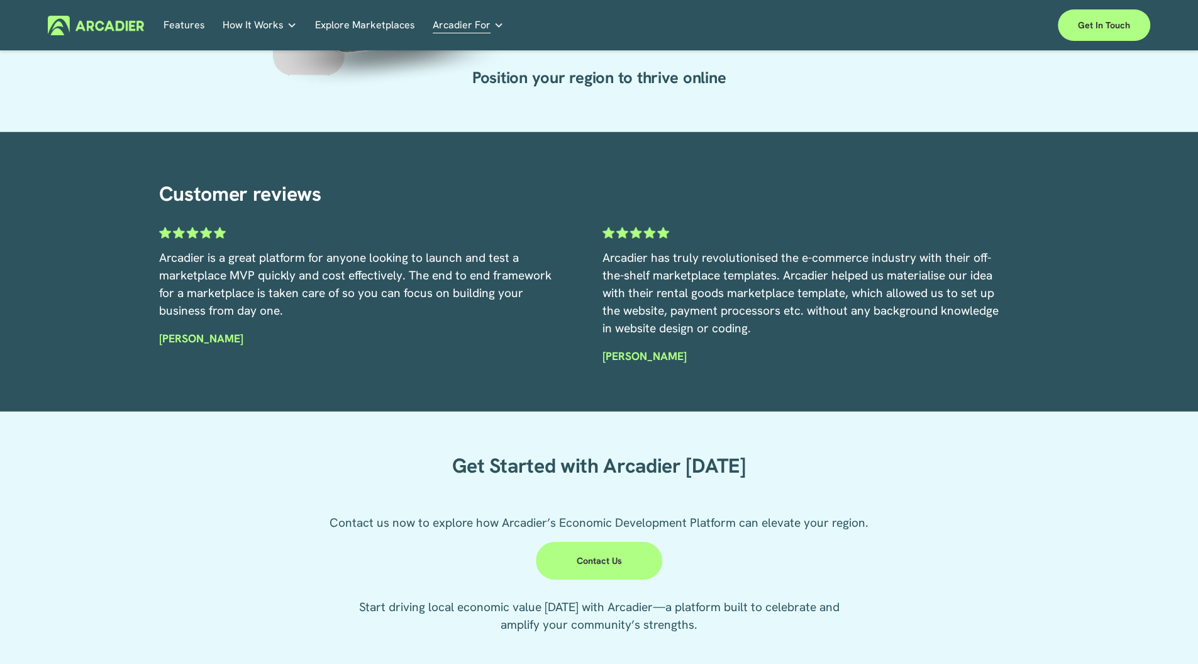
click at [0, 0] on p "Building the world’s most powerful enterprise digital marketplace." at bounding box center [0, 0] width 0 height 0
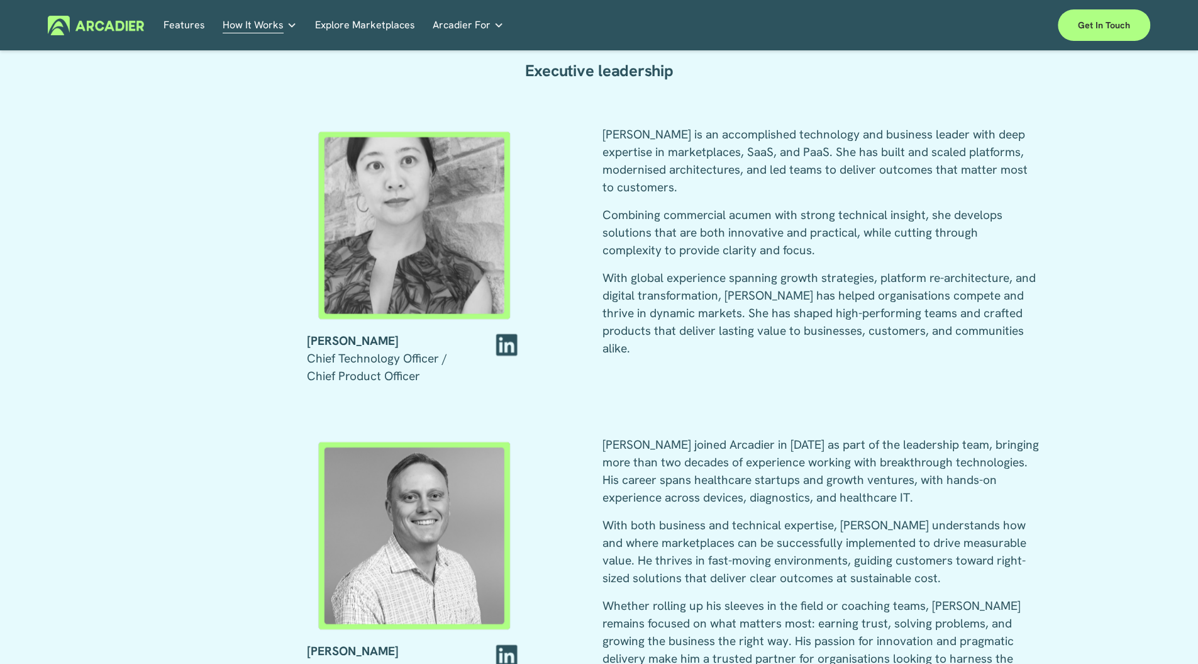
scroll to position [1712, 0]
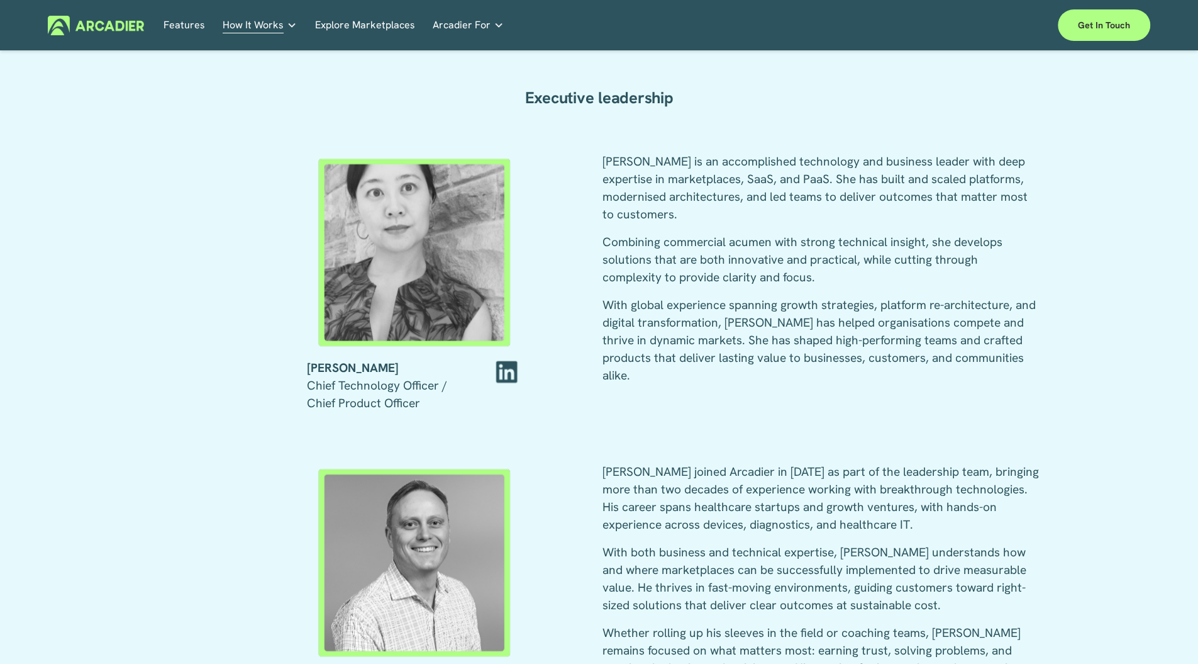
click at [190, 19] on link "Features" at bounding box center [185, 26] width 42 height 20
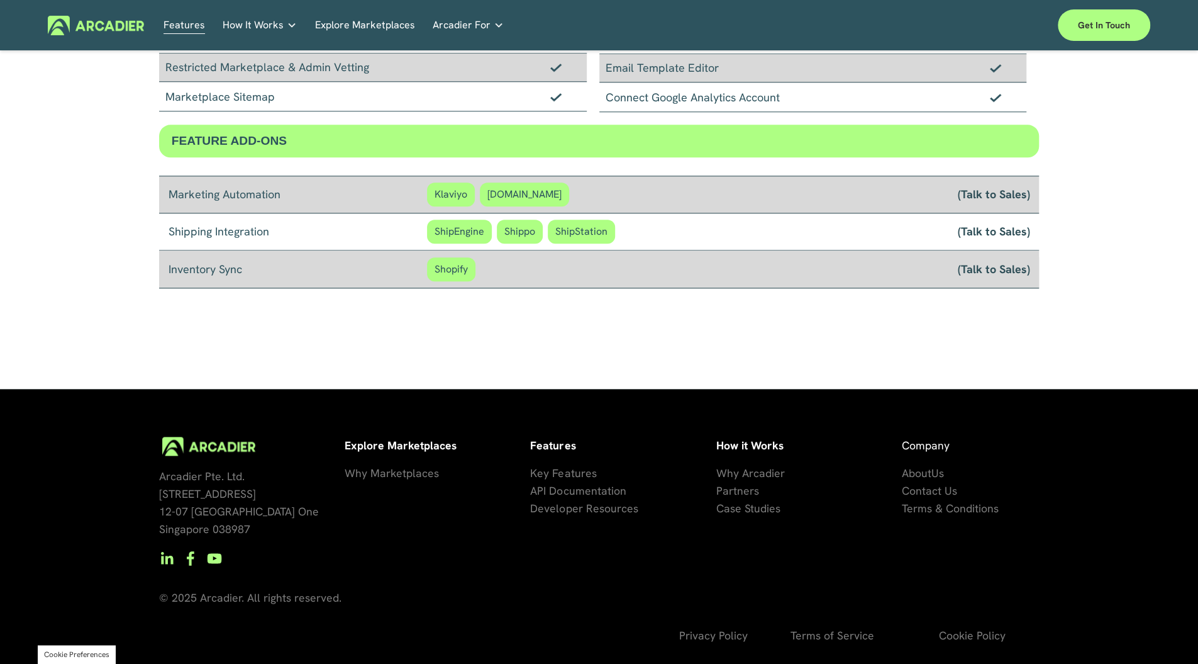
click at [0, 0] on link "Retail Marketplaces Whatever you are offering to your customer, we bring it all…" at bounding box center [0, 0] width 0 height 0
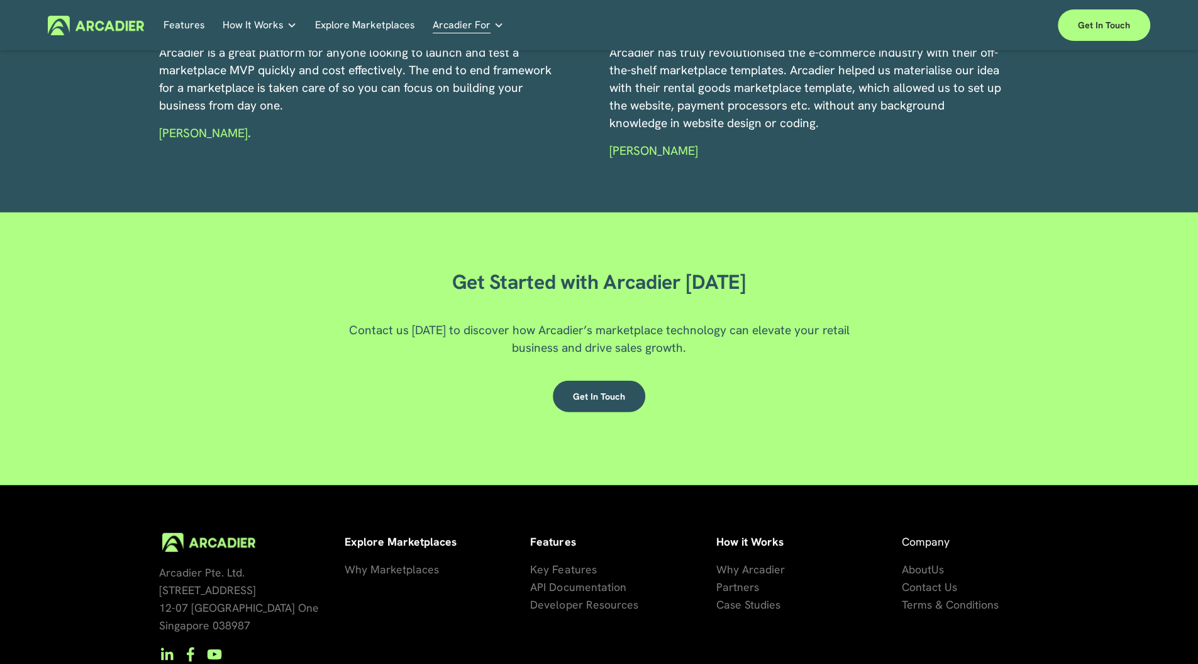
scroll to position [2126, 0]
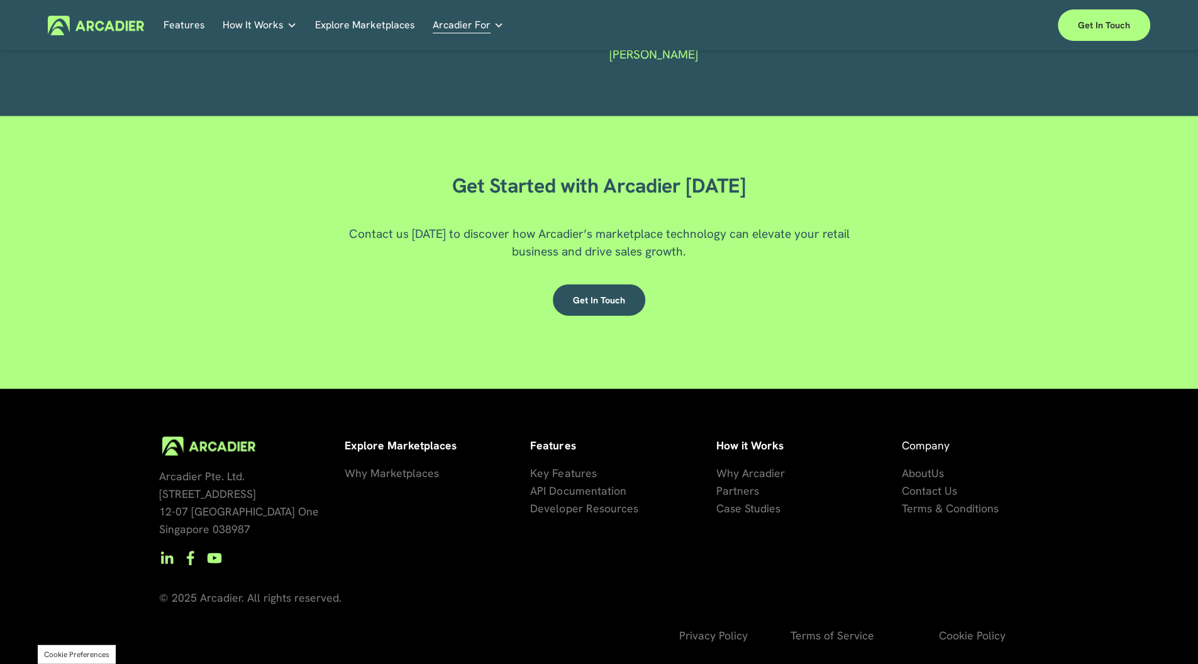
click at [362, 31] on link "Explore Marketplaces" at bounding box center [365, 26] width 100 height 20
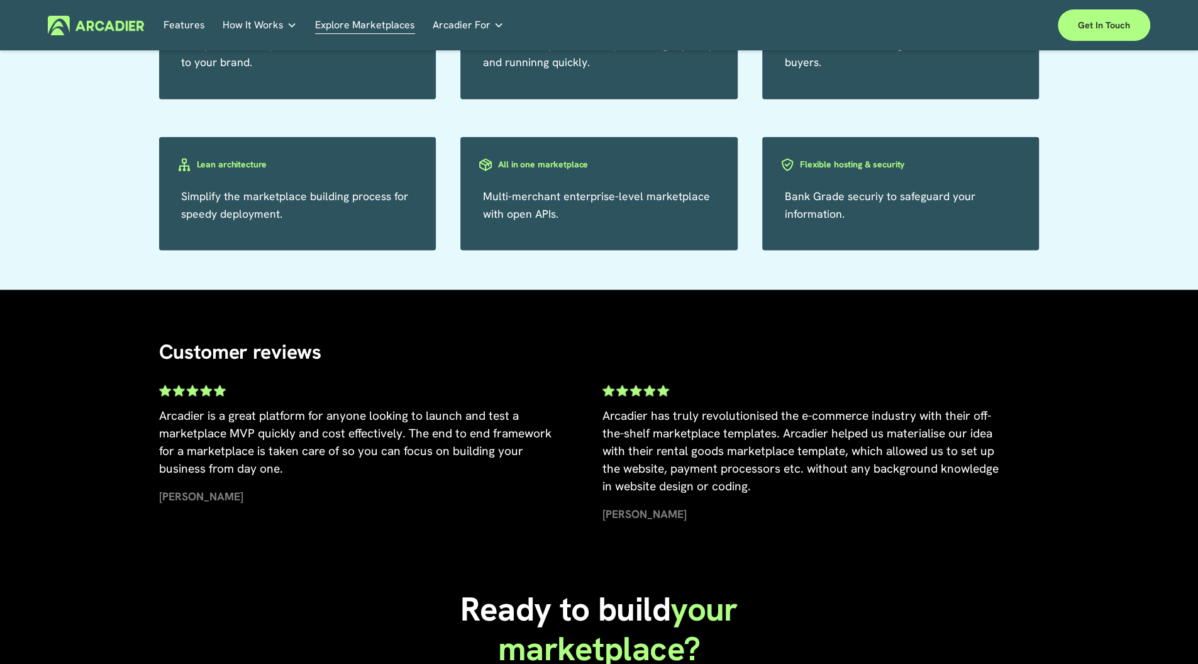
scroll to position [2358, 0]
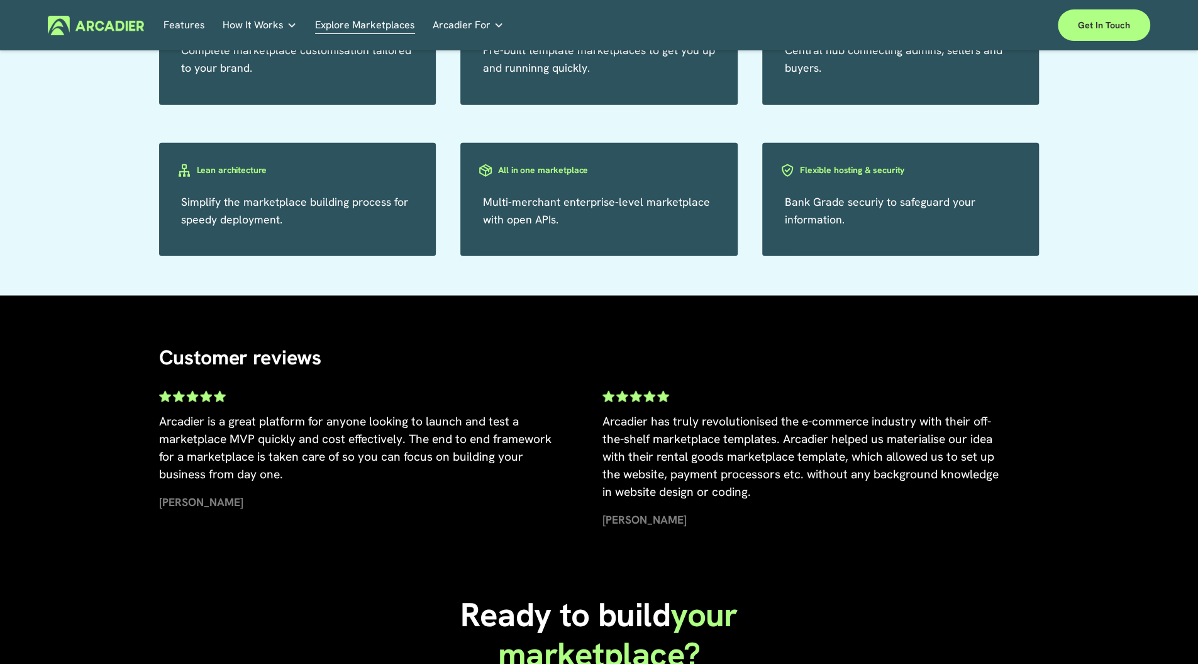
click at [0, 0] on p "Read about game-changing marketplace solutions." at bounding box center [0, 0] width 0 height 0
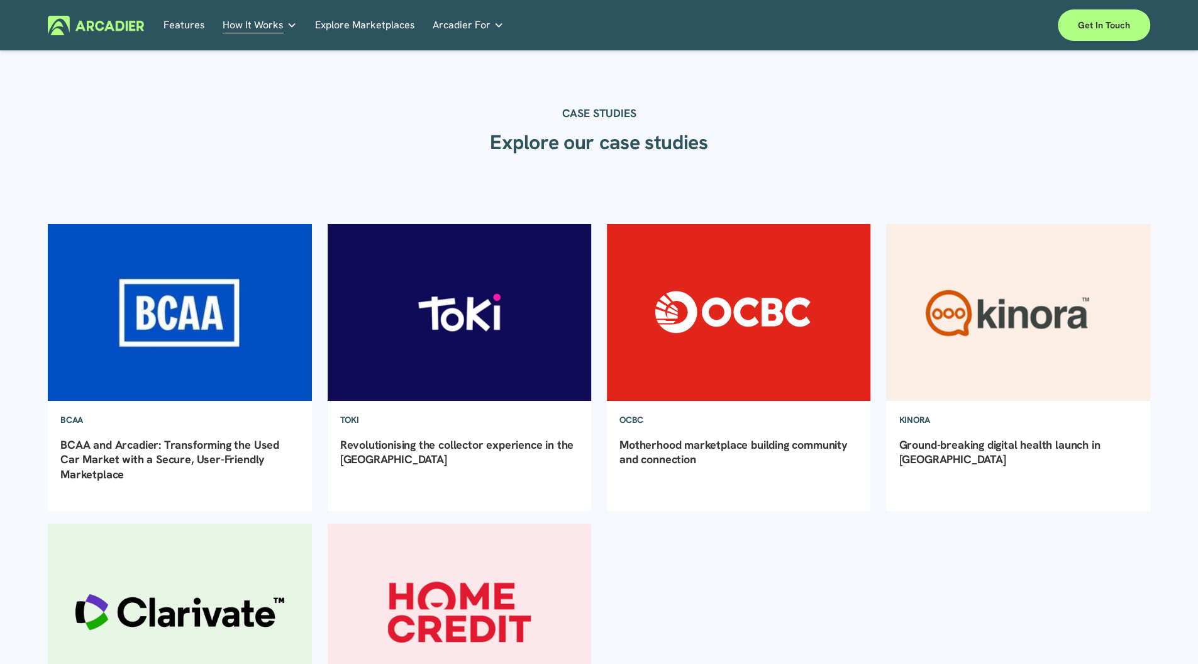
click at [0, 0] on link "Auto Parts We streamline and improve operations through our Auto Parts market p…" at bounding box center [0, 0] width 0 height 0
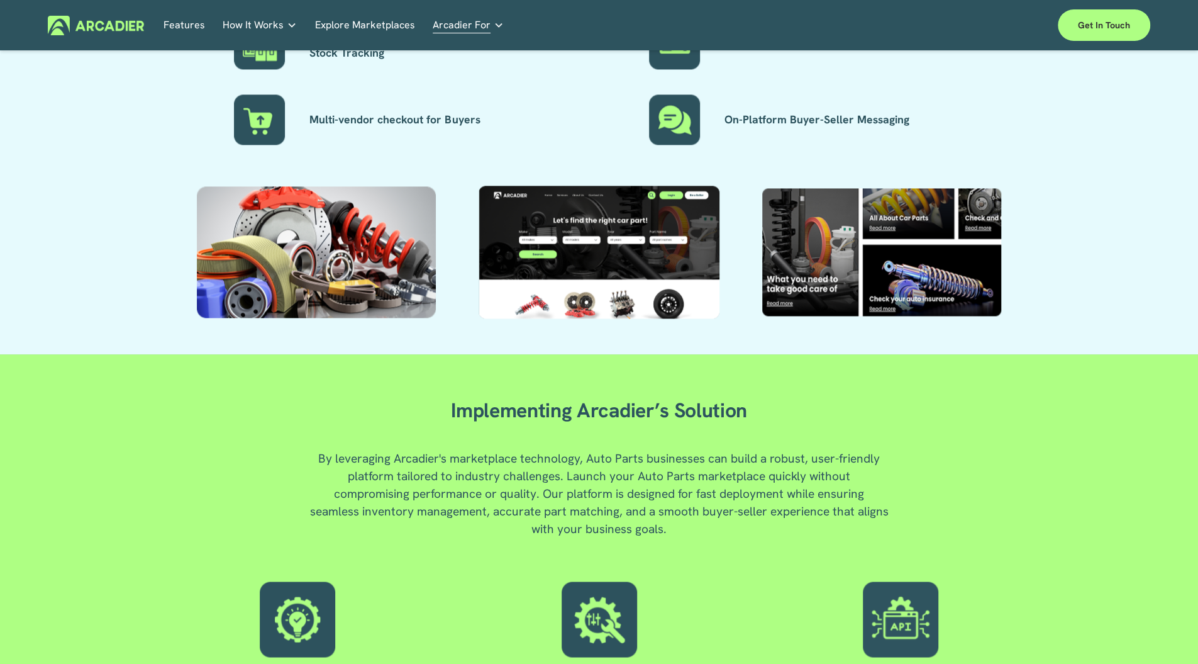
scroll to position [1367, 0]
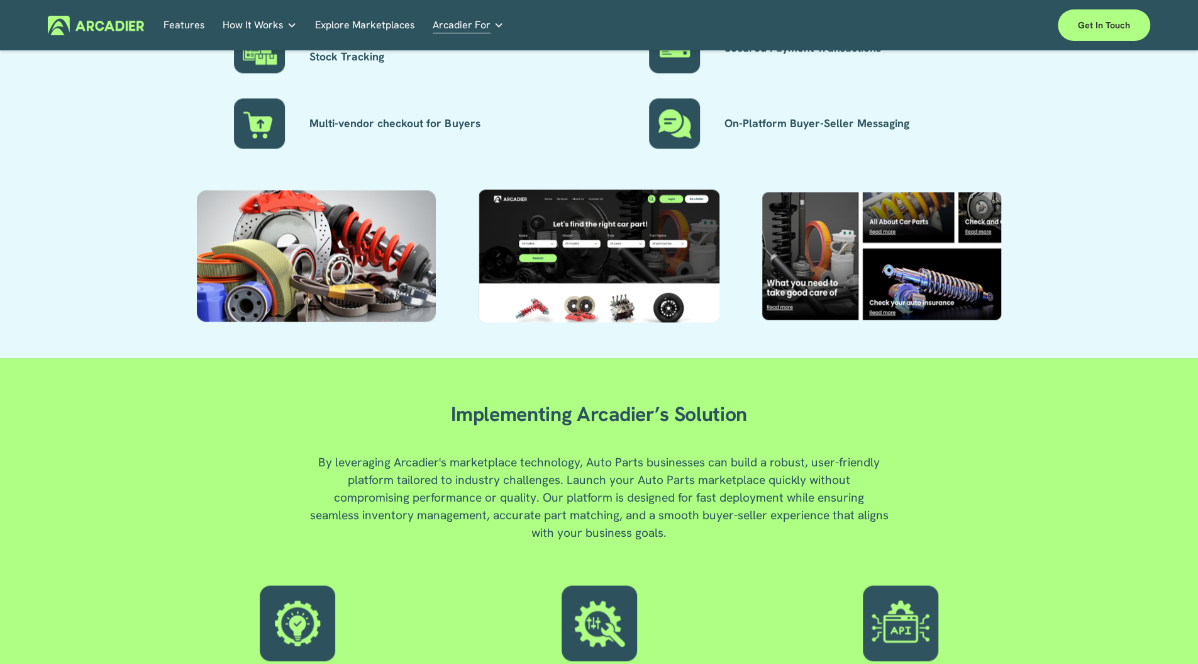
click at [0, 0] on p "No in-house development team? No problem. Use one of our partners." at bounding box center [0, 0] width 0 height 0
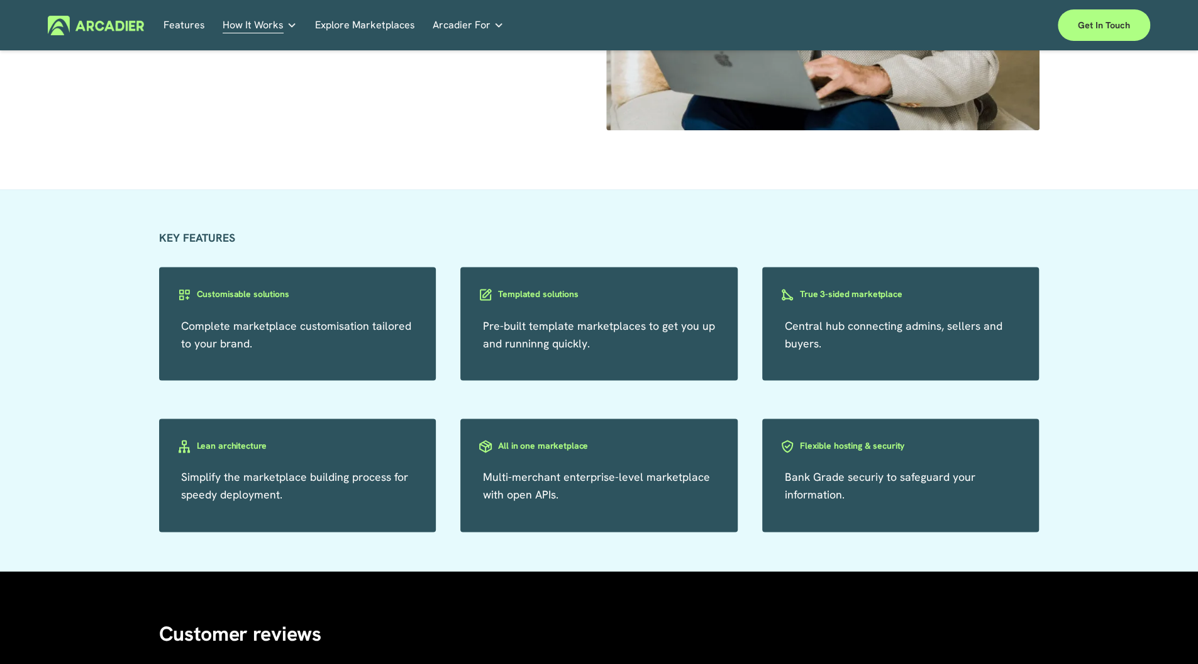
scroll to position [1190, 0]
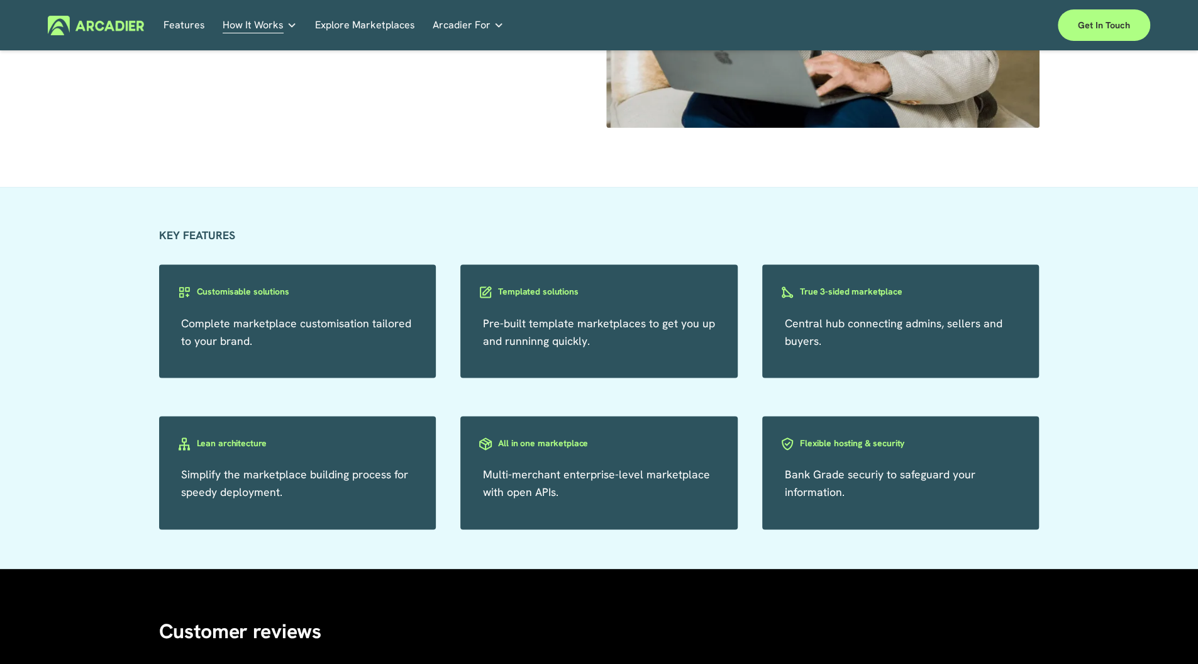
click at [181, 28] on link "Features" at bounding box center [185, 26] width 42 height 20
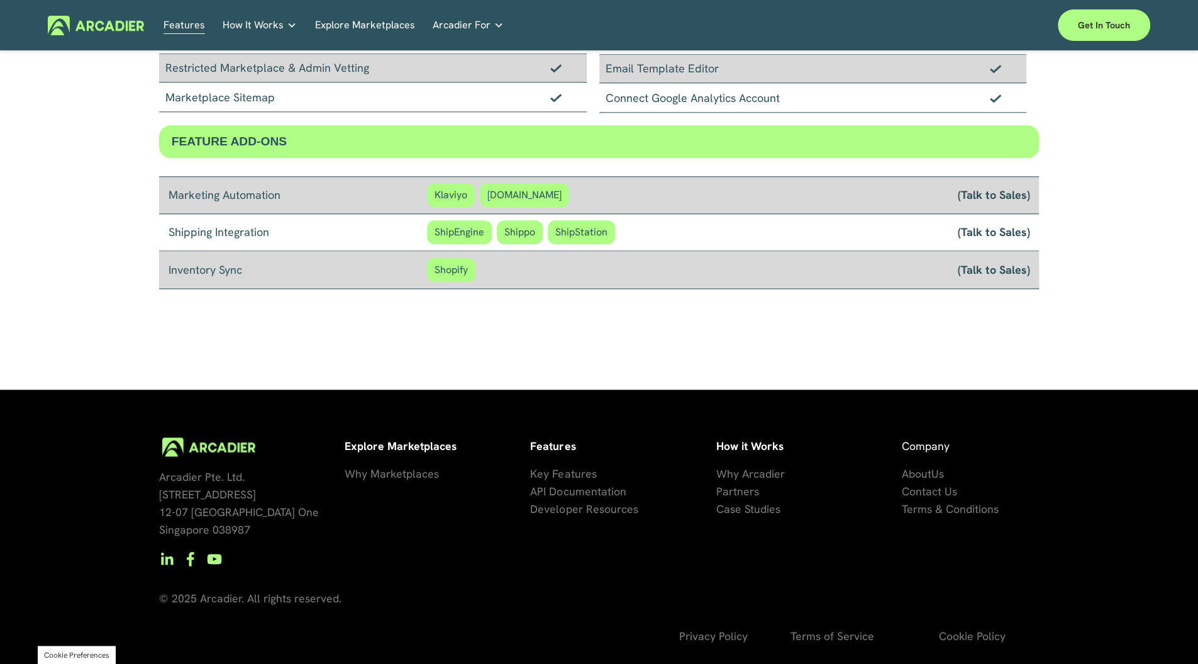
scroll to position [1005, 0]
click at [568, 476] on span "Key Features" at bounding box center [563, 473] width 66 height 14
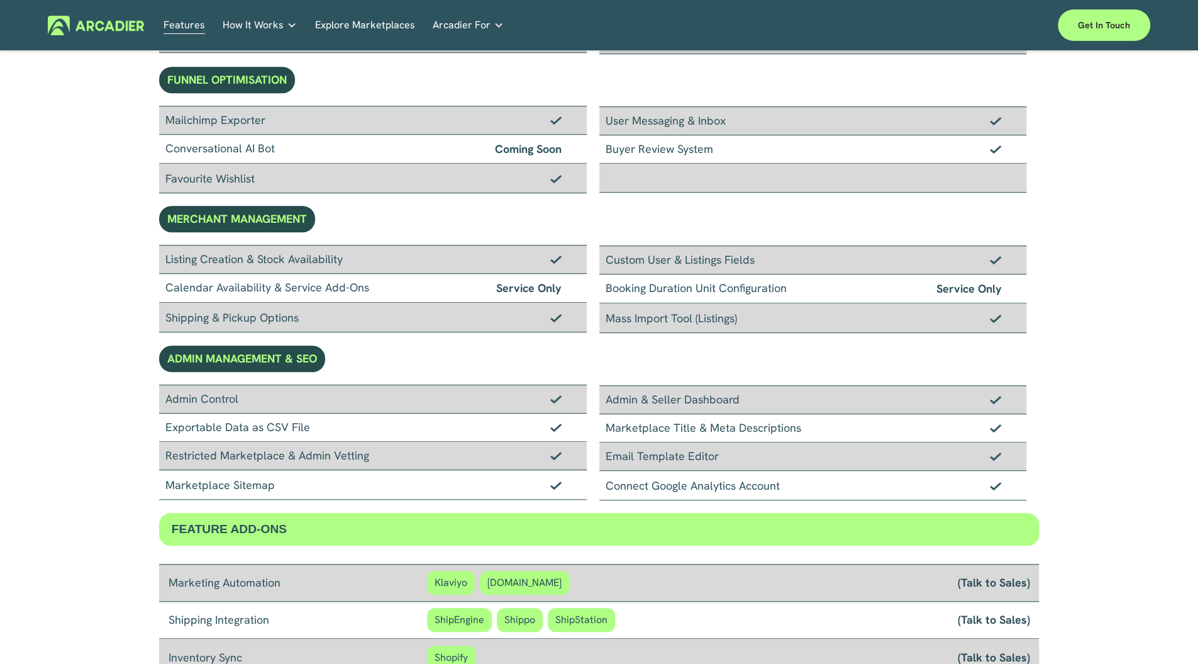
scroll to position [535, 0]
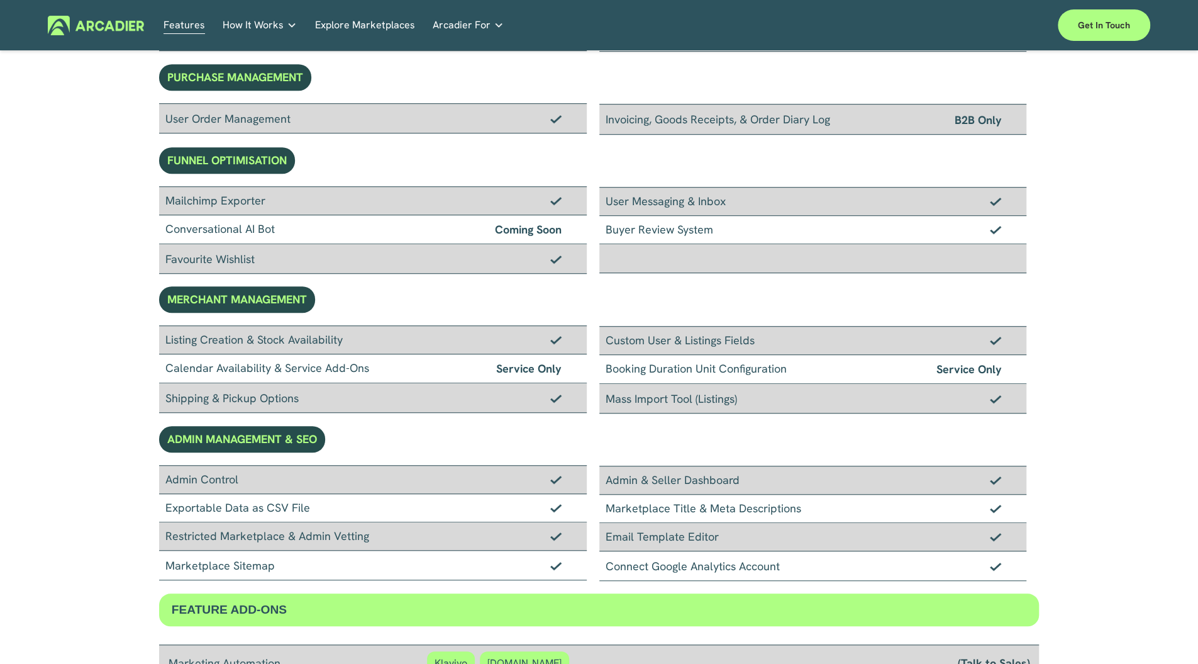
click at [257, 30] on span "How It Works" at bounding box center [253, 25] width 61 height 18
click at [0, 0] on div "Why Arcadier Intuitive marketplaces tailored to your business needs." at bounding box center [0, 0] width 0 height 0
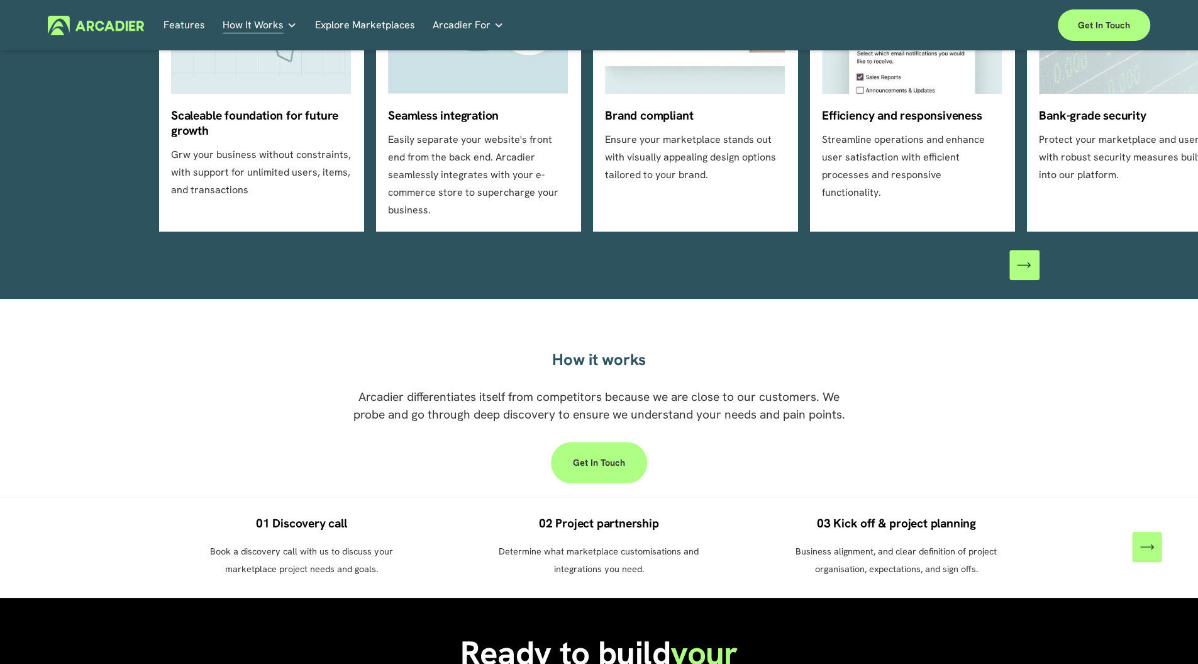
click at [0, 0] on p "Building the world’s most powerful enterprise digital marketplace." at bounding box center [0, 0] width 0 height 0
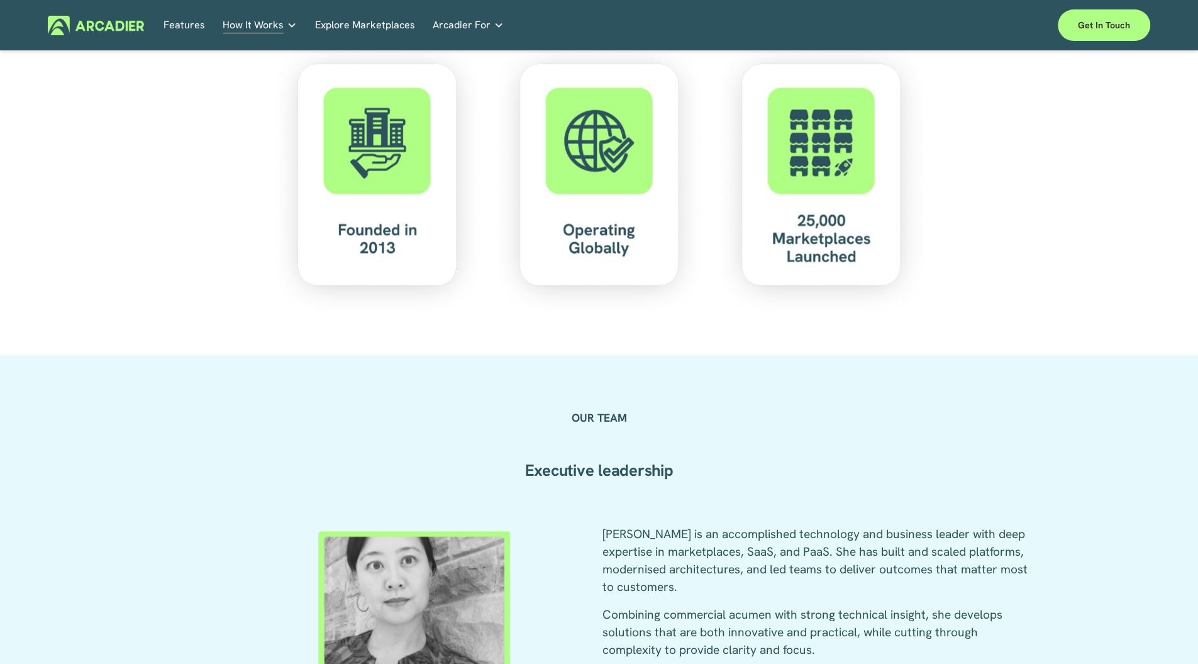
scroll to position [1254, 0]
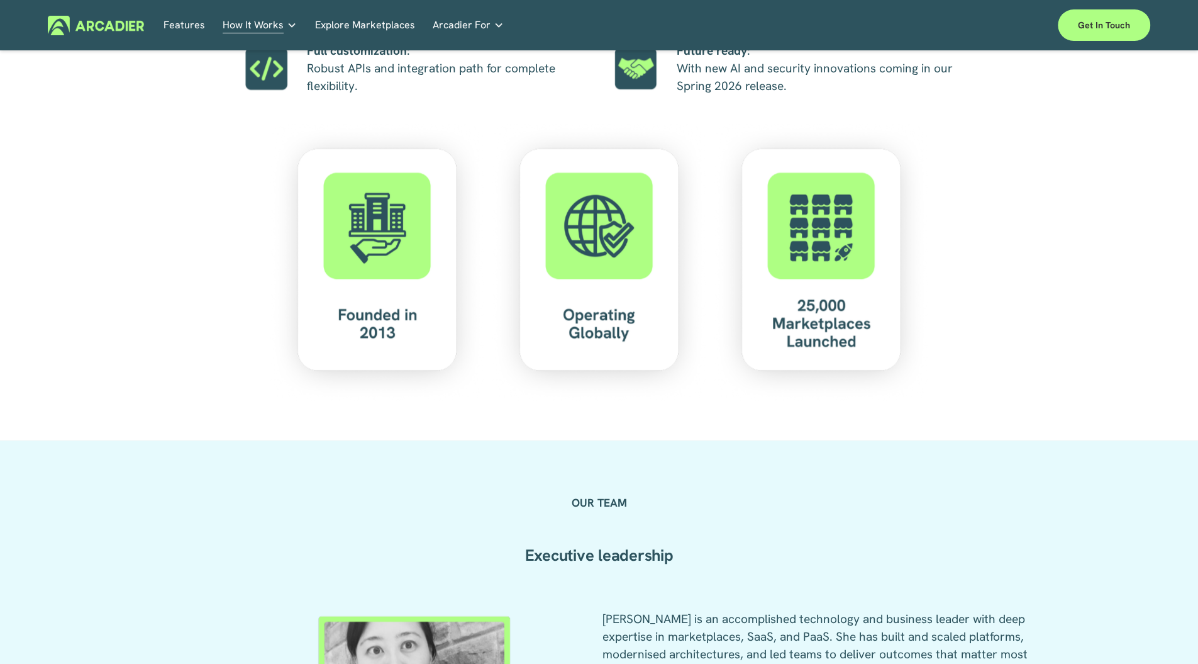
click at [381, 23] on link "Explore Marketplaces" at bounding box center [365, 26] width 100 height 20
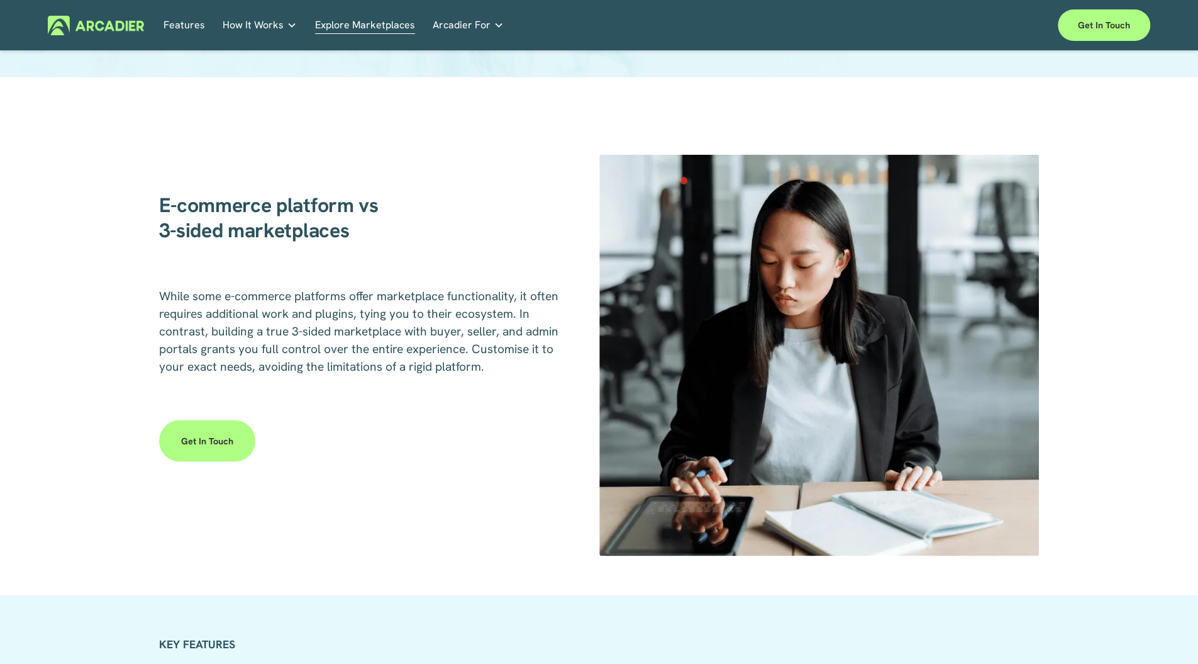
click at [245, 30] on span "How It Works" at bounding box center [253, 25] width 61 height 18
click at [0, 0] on p "Intuitive marketplaces tailored to your business needs." at bounding box center [0, 0] width 0 height 0
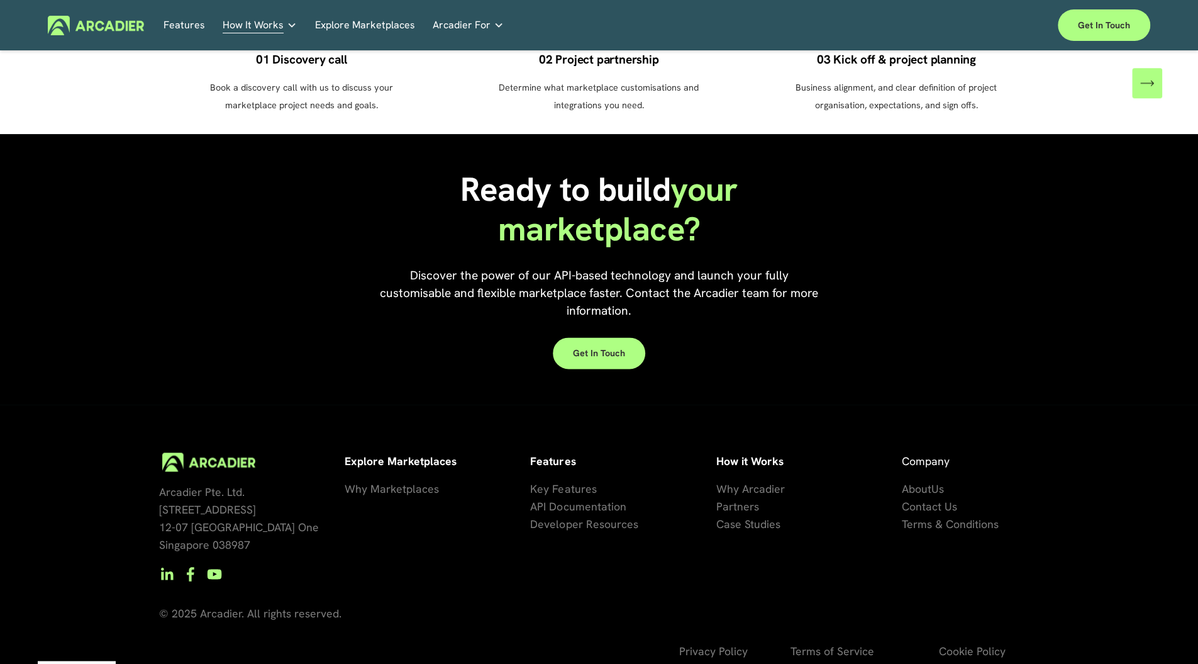
click at [278, 30] on span "How It Works" at bounding box center [253, 25] width 61 height 18
click at [0, 0] on p "Building the world’s most powerful enterprise digital marketplace." at bounding box center [0, 0] width 0 height 0
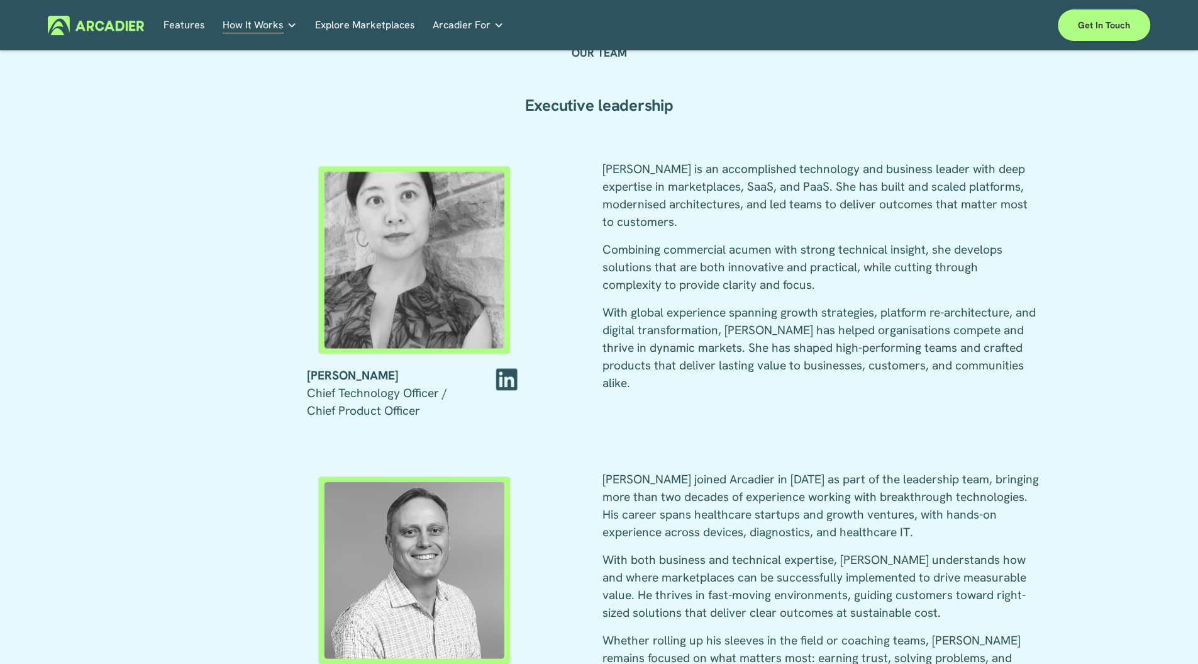
scroll to position [1761, 0]
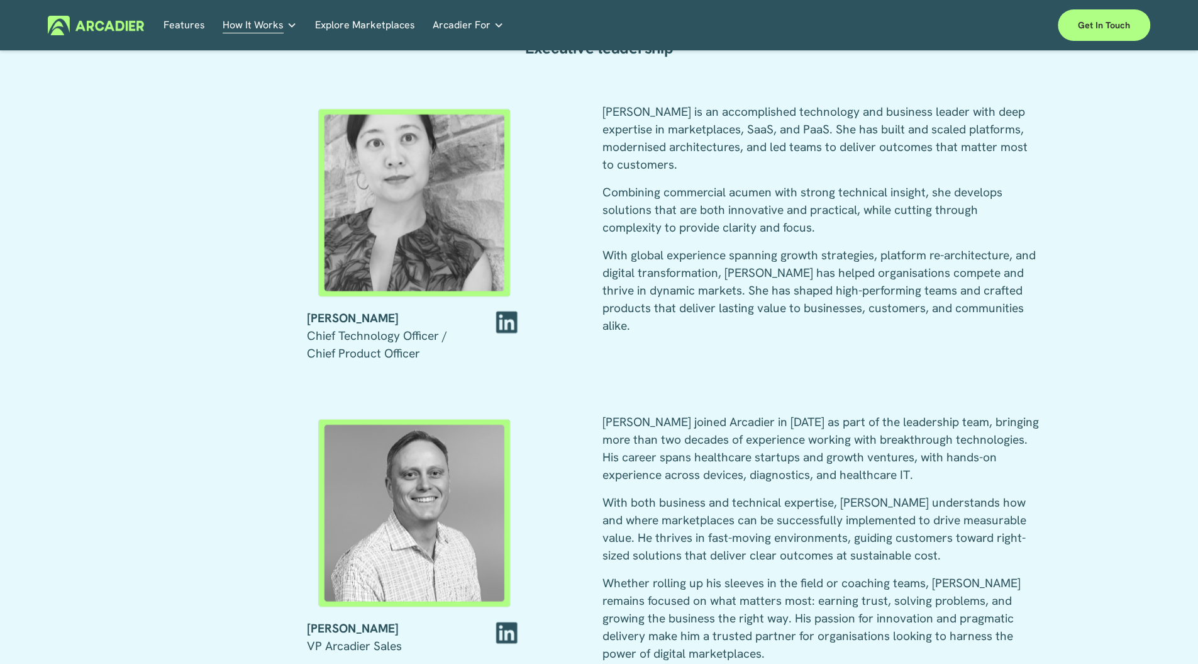
click at [384, 28] on link "Explore Marketplaces" at bounding box center [365, 26] width 100 height 20
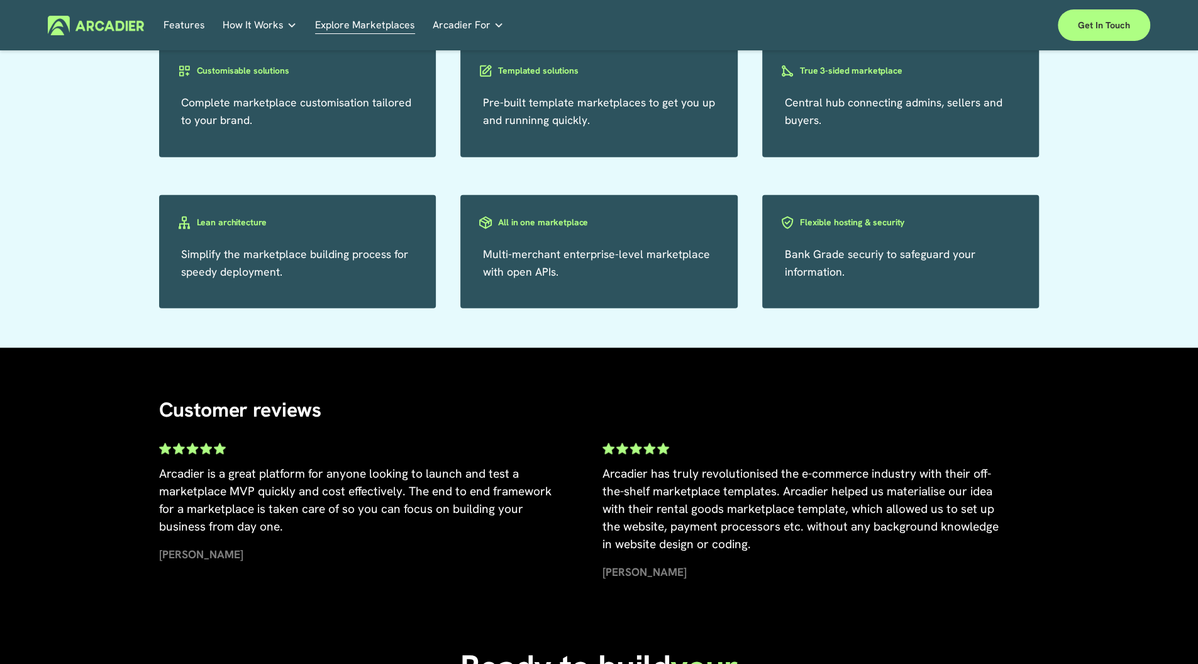
scroll to position [2348, 0]
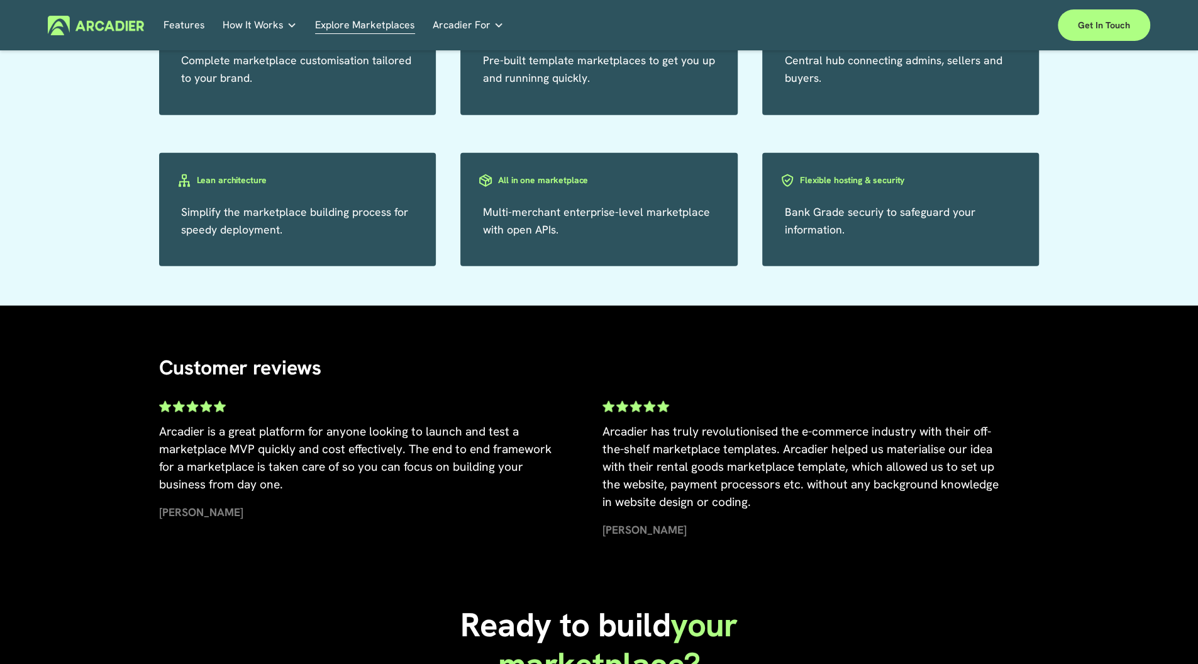
click at [0, 0] on link "Economic Development Designed to support your visitor economy agenda and invest…" at bounding box center [0, 0] width 0 height 0
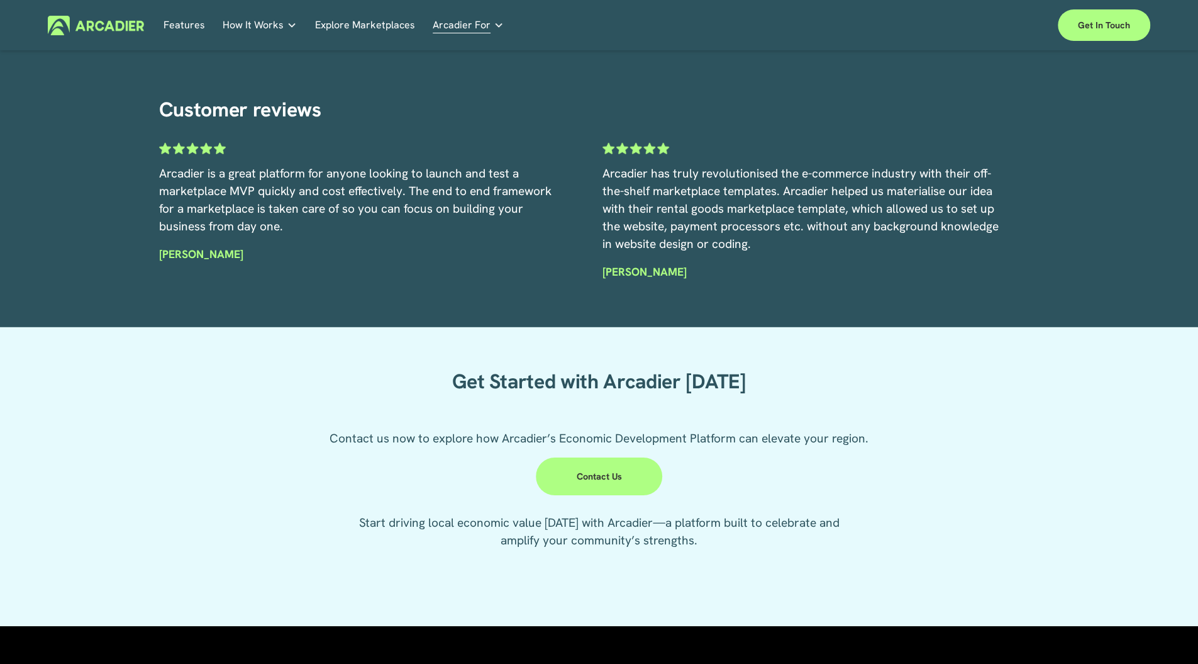
scroll to position [3103, 0]
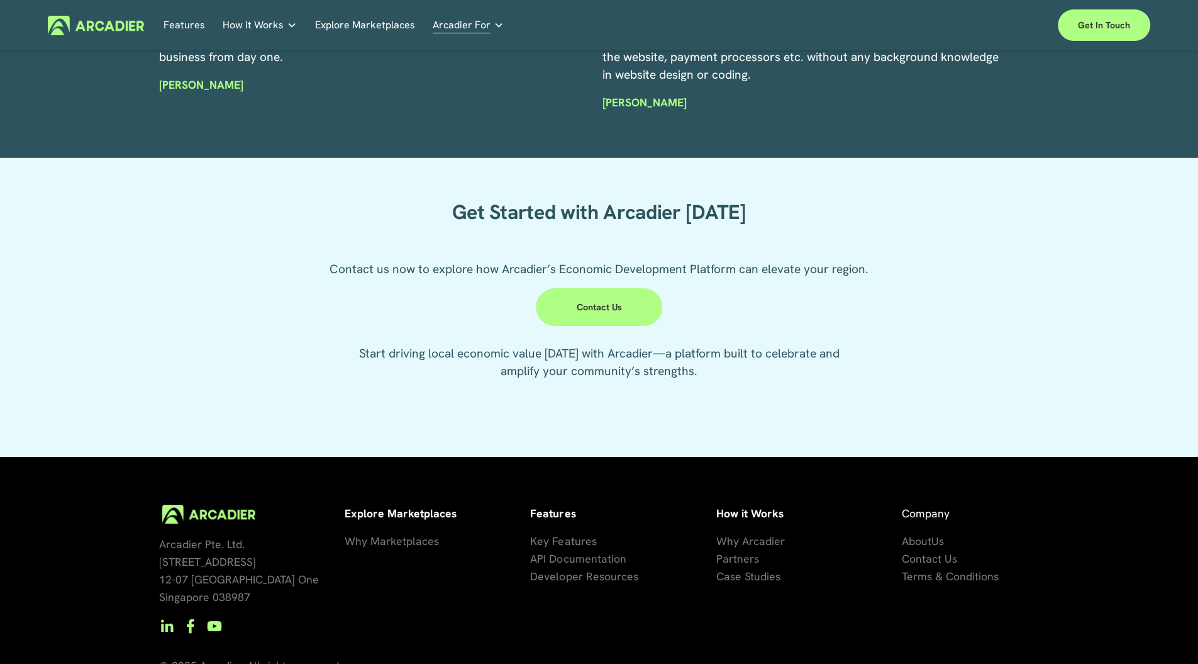
click at [0, 0] on link "Real Estate Whether you sell or rent out real estate, our marketplace tech seam…" at bounding box center [0, 0] width 0 height 0
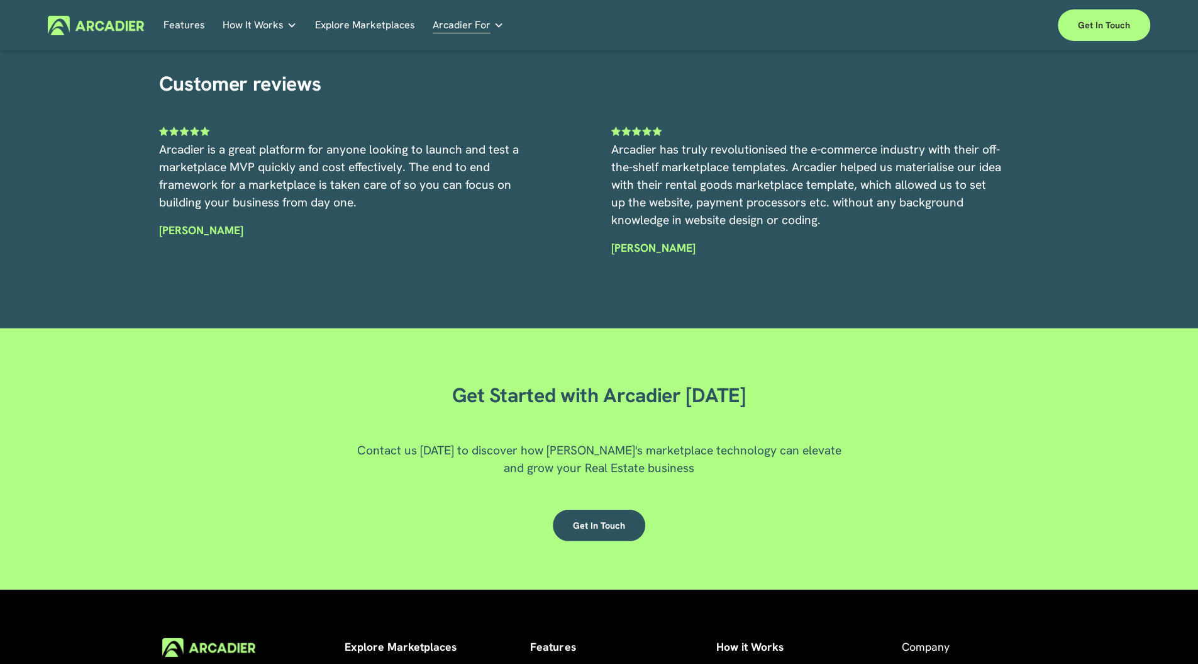
scroll to position [2552, 0]
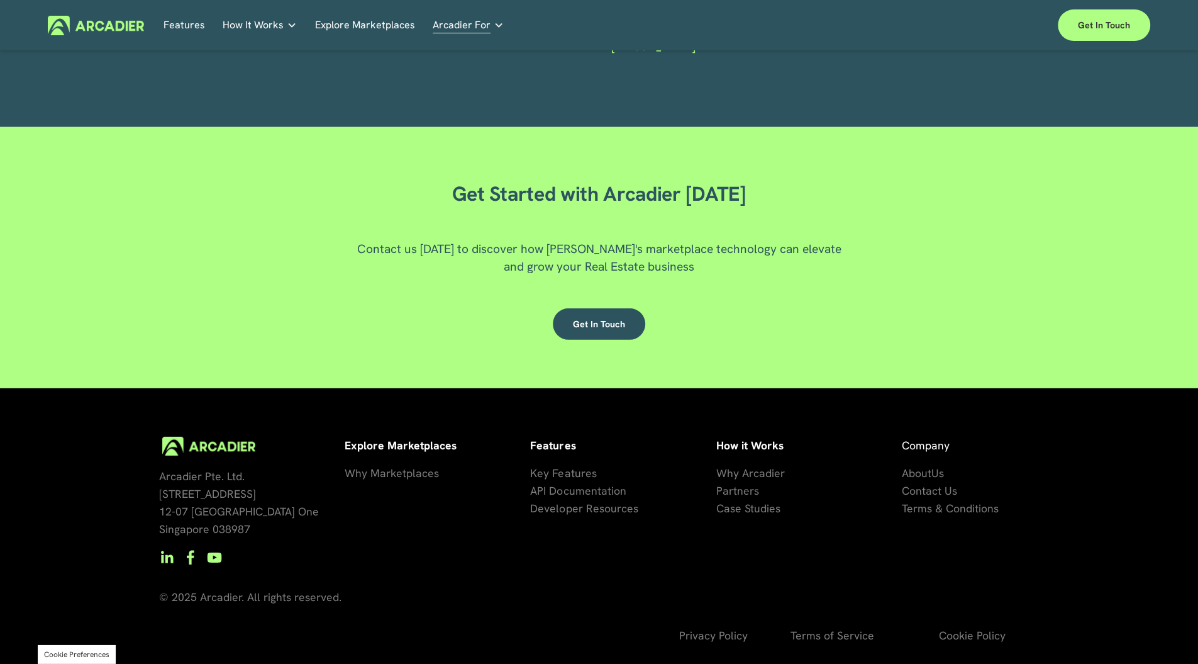
click at [389, 479] on span "Why Marketplaces" at bounding box center [392, 473] width 94 height 14
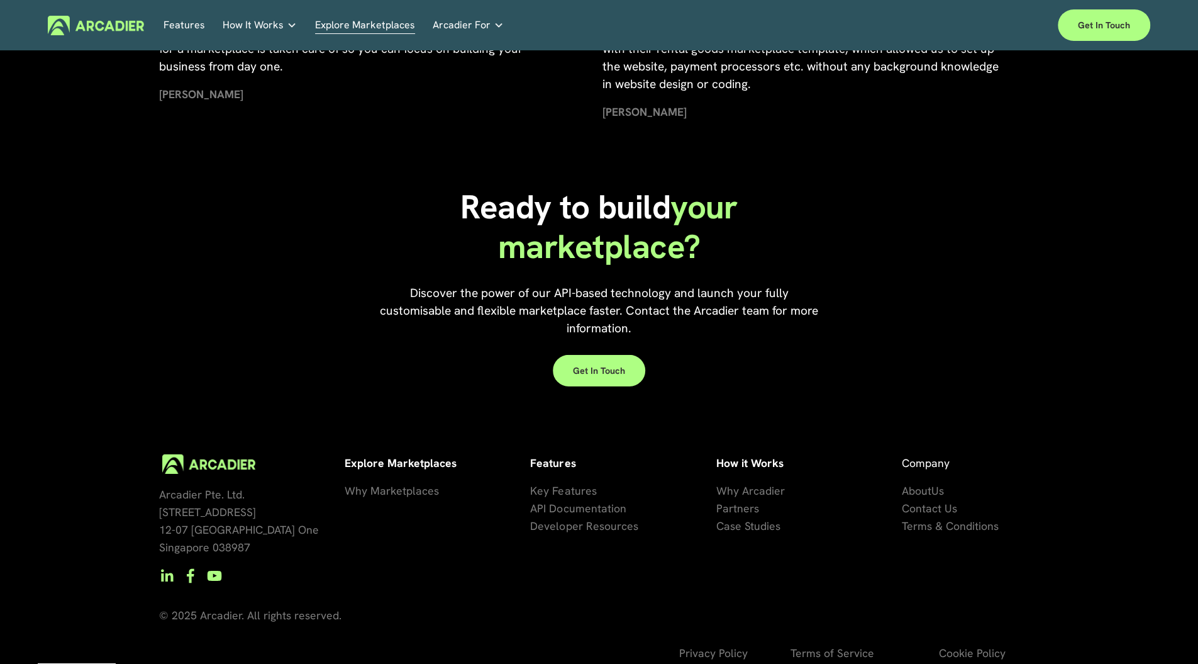
scroll to position [2790, 0]
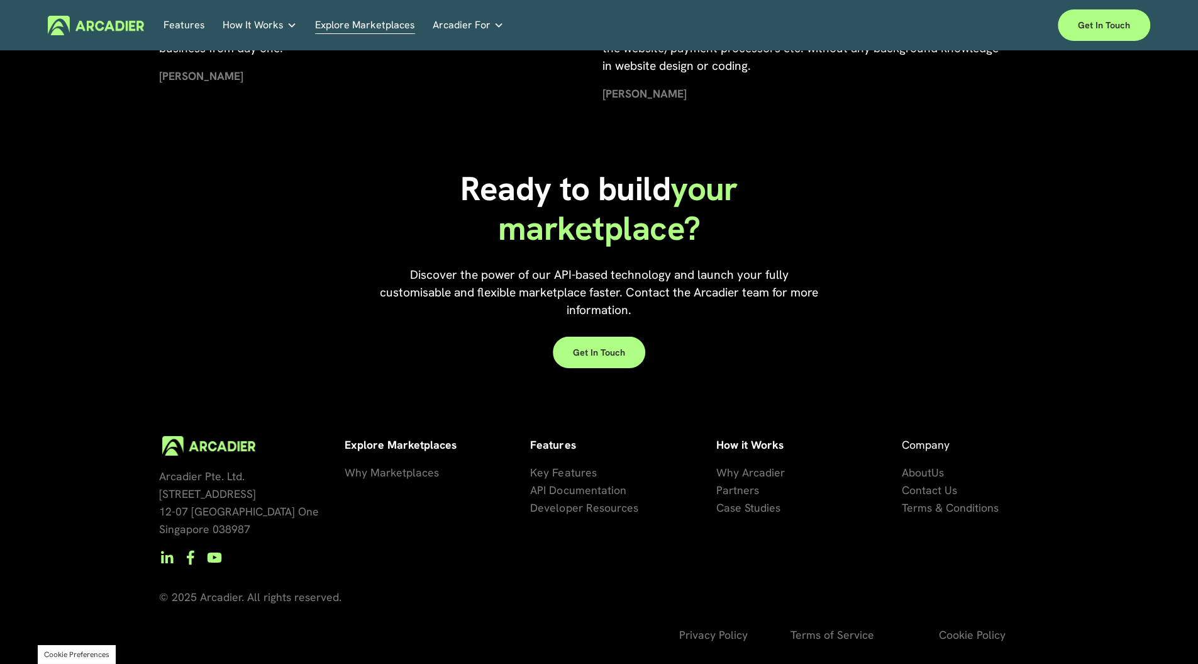
click at [552, 470] on span "Key Features" at bounding box center [563, 472] width 66 height 14
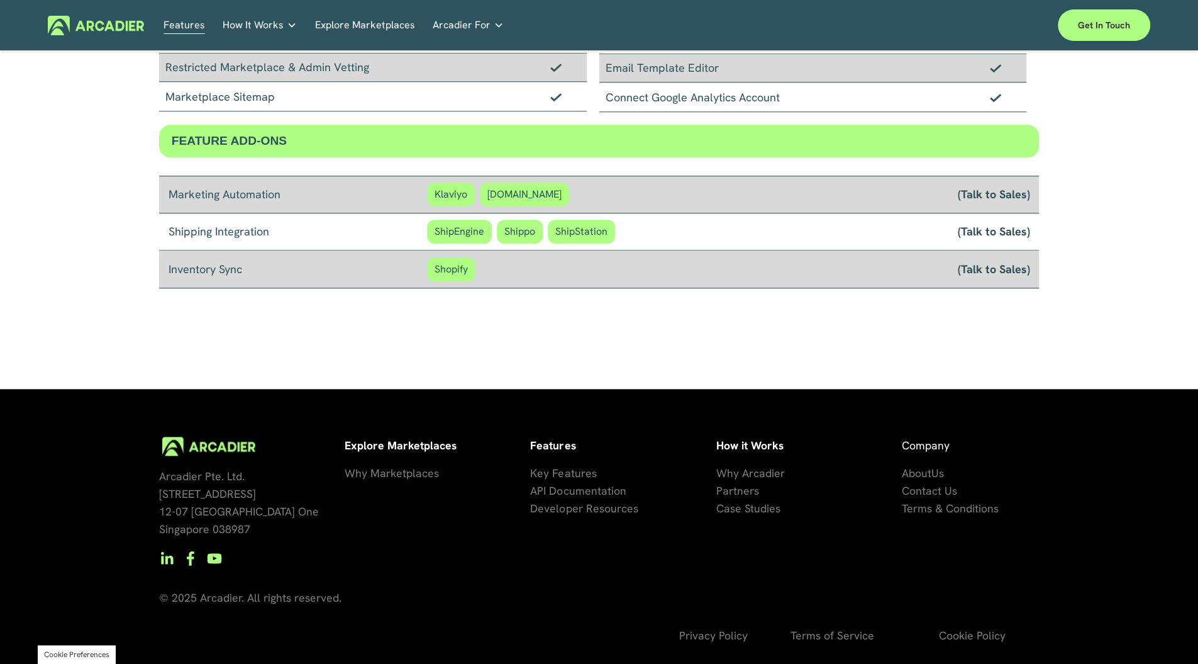
click at [107, 19] on img at bounding box center [96, 26] width 96 height 20
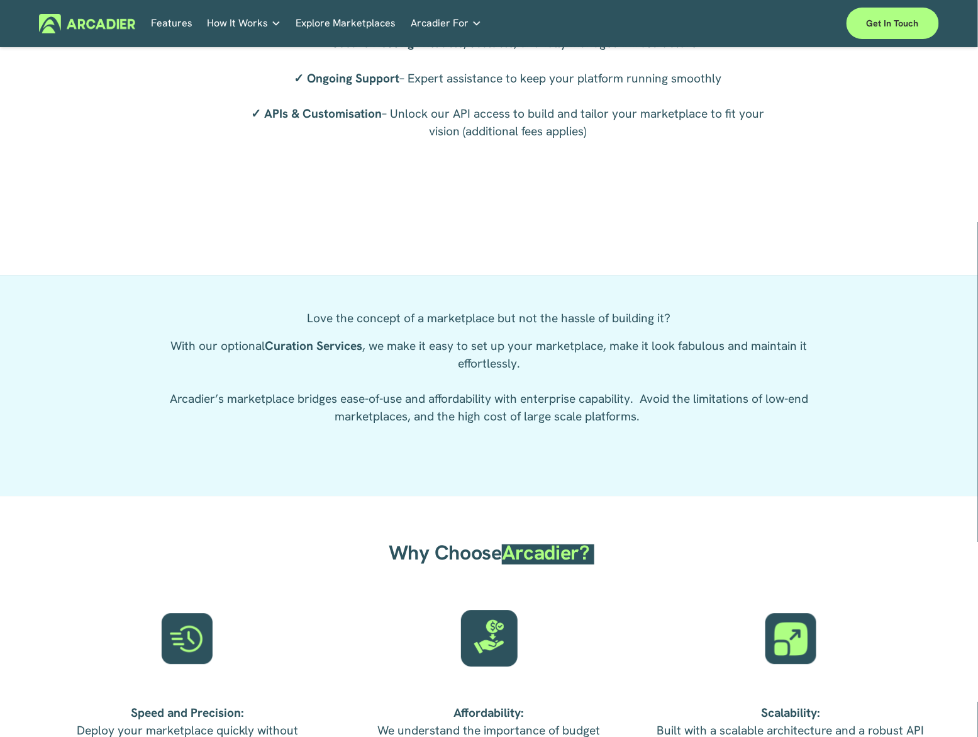
scroll to position [3028, 0]
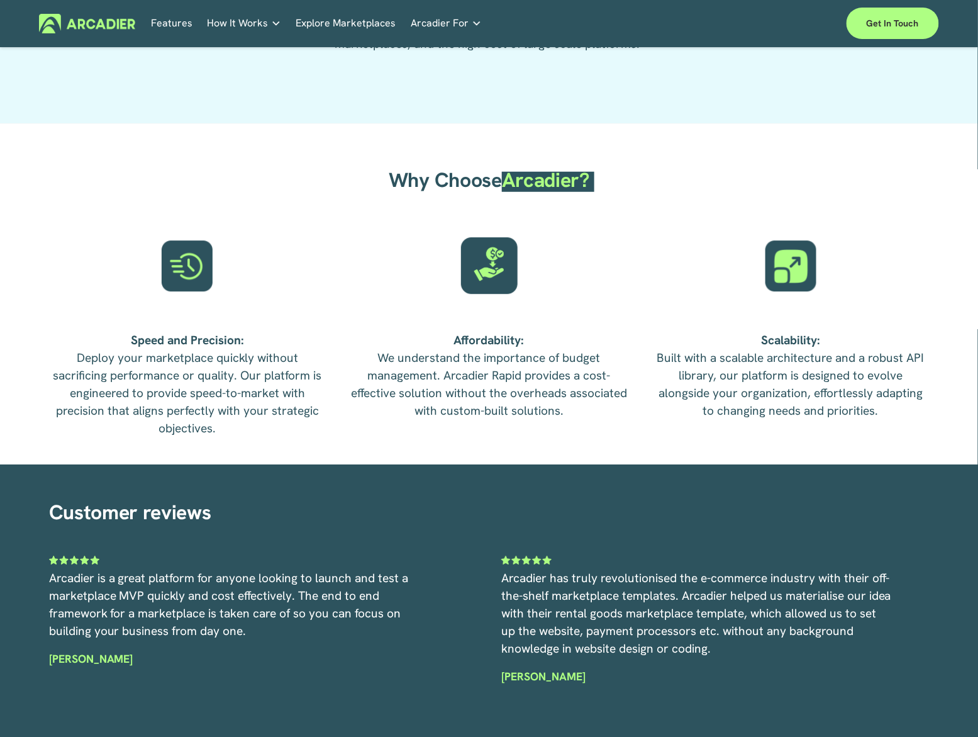
click at [111, 21] on img at bounding box center [87, 24] width 96 height 20
